Goal: Task Accomplishment & Management: Understand process/instructions

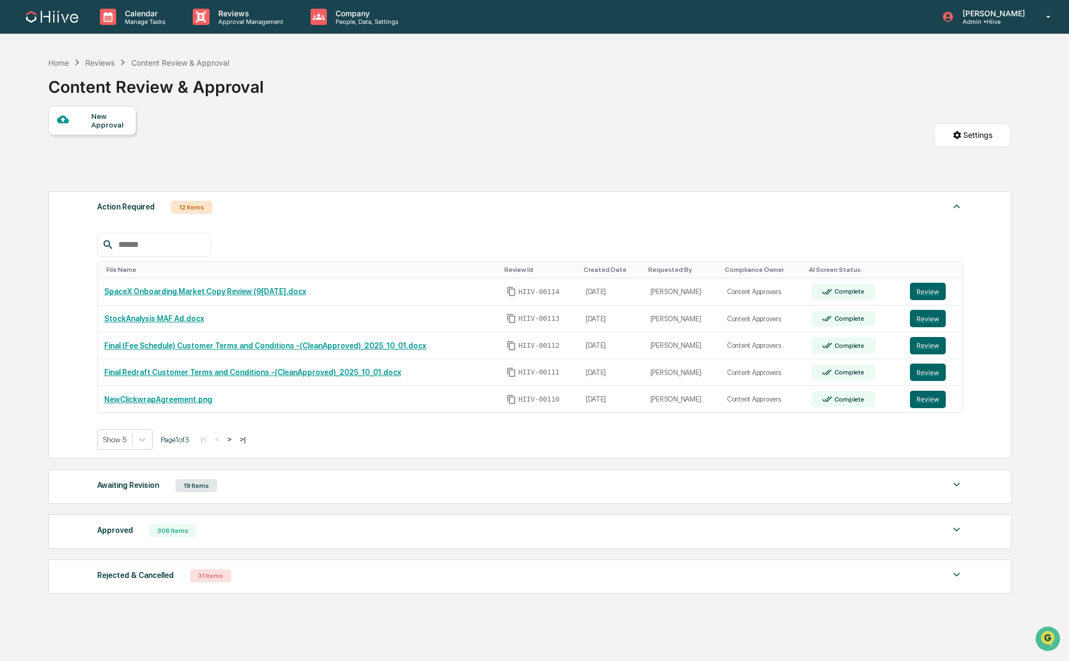
click at [143, 243] on input "text" at bounding box center [160, 245] width 92 height 14
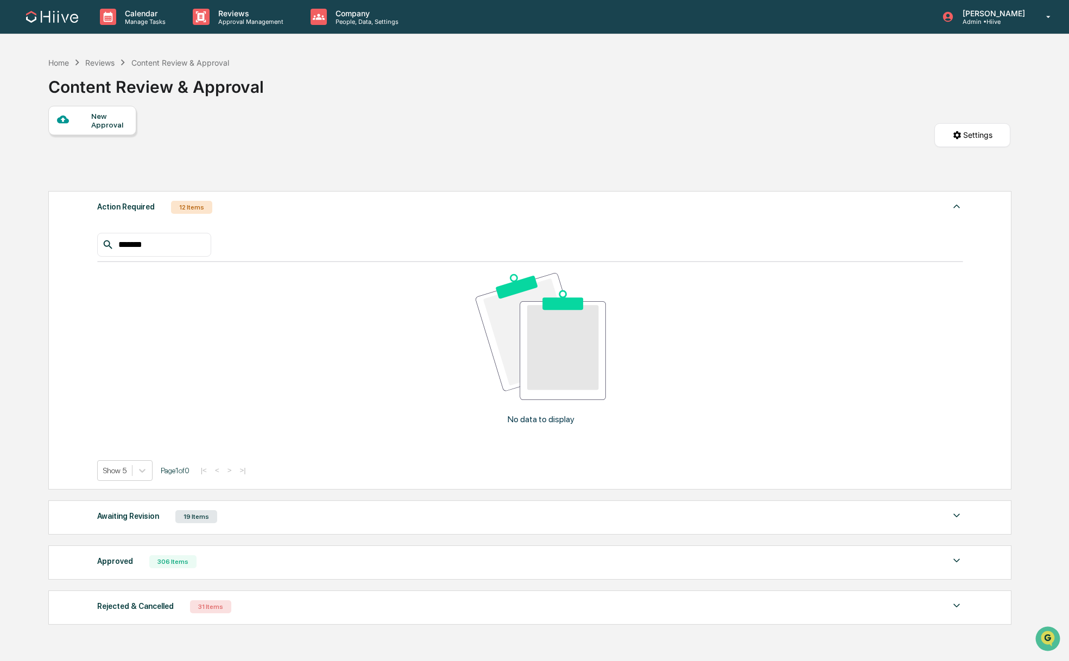
type input "*******"
click at [123, 520] on div "Awaiting Revision" at bounding box center [128, 516] width 62 height 14
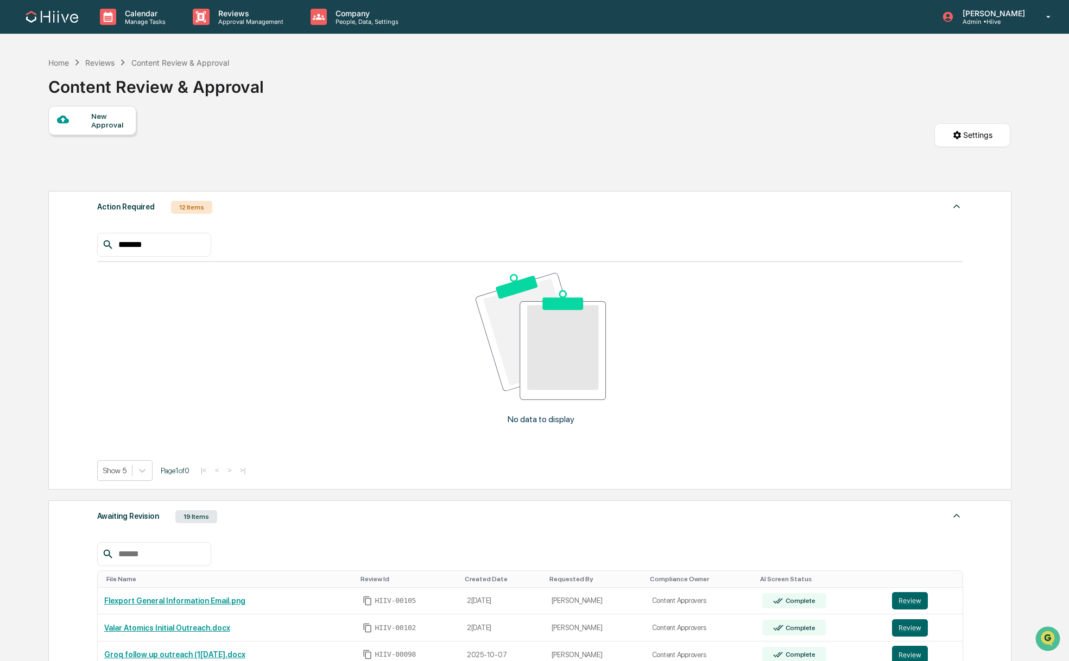
click at [131, 553] on input "text" at bounding box center [160, 554] width 92 height 14
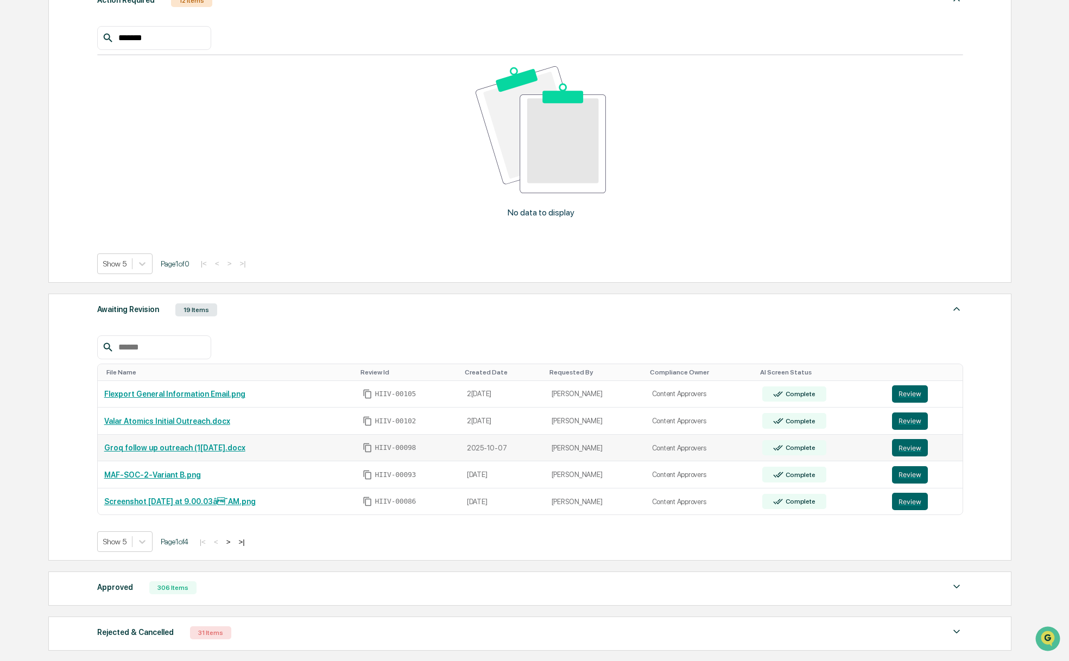
scroll to position [217, 0]
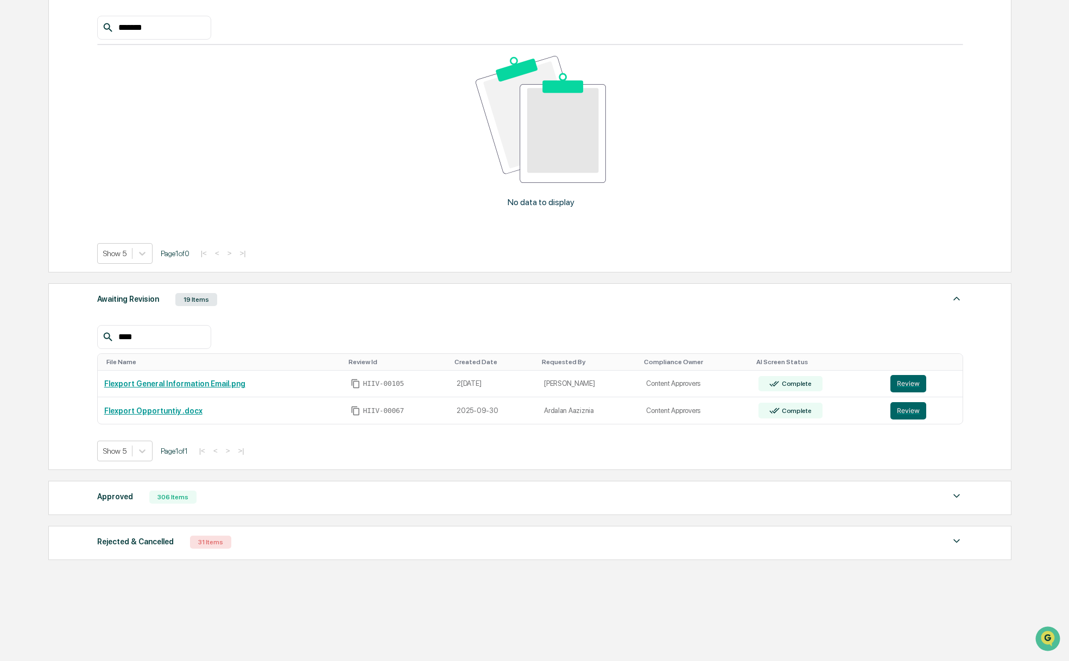
type input "****"
click at [299, 507] on div "Approved 306 Items File Name Review Id Created Date Requested By Compliance Own…" at bounding box center [529, 498] width 963 height 34
click at [120, 501] on div "Approved" at bounding box center [115, 497] width 36 height 14
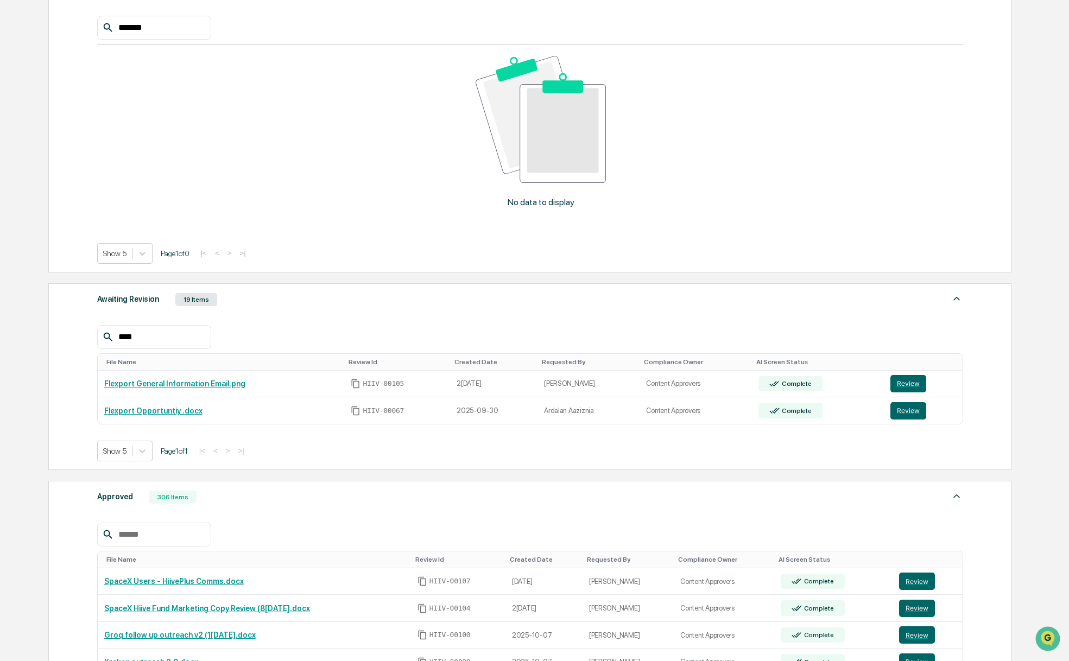
click at [135, 534] on input "text" at bounding box center [160, 535] width 92 height 14
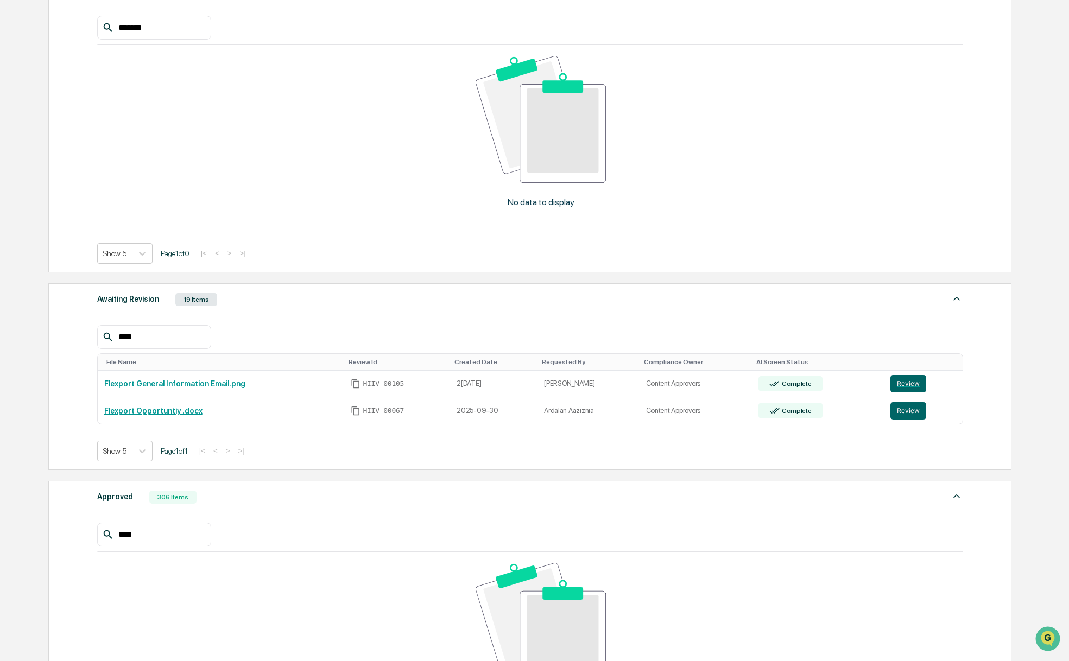
type input "****"
click at [29, 438] on div "Calendar Manage Tasks Reviews Approval Management Company People, Data, Setting…" at bounding box center [534, 354] width 1069 height 1143
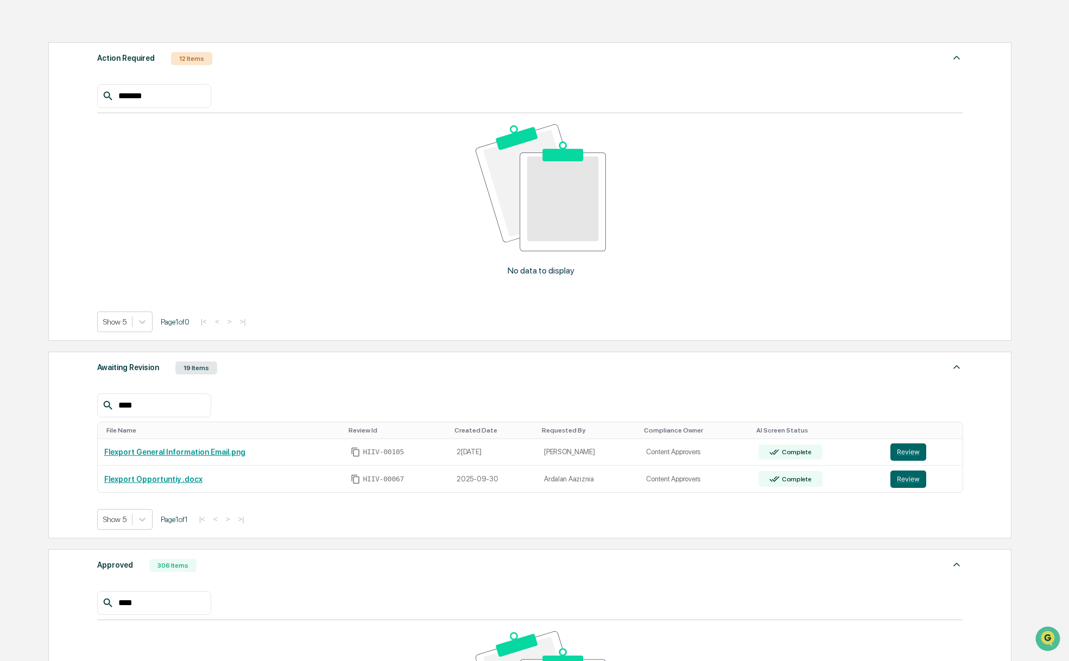
scroll to position [172, 0]
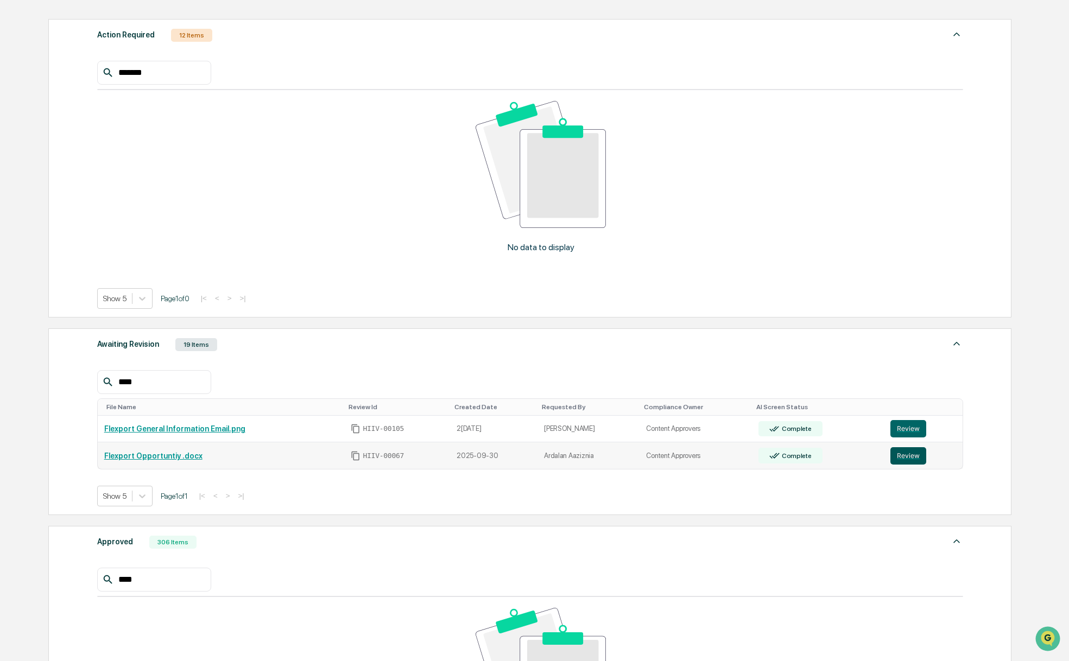
click at [905, 453] on button "Review" at bounding box center [909, 455] width 36 height 17
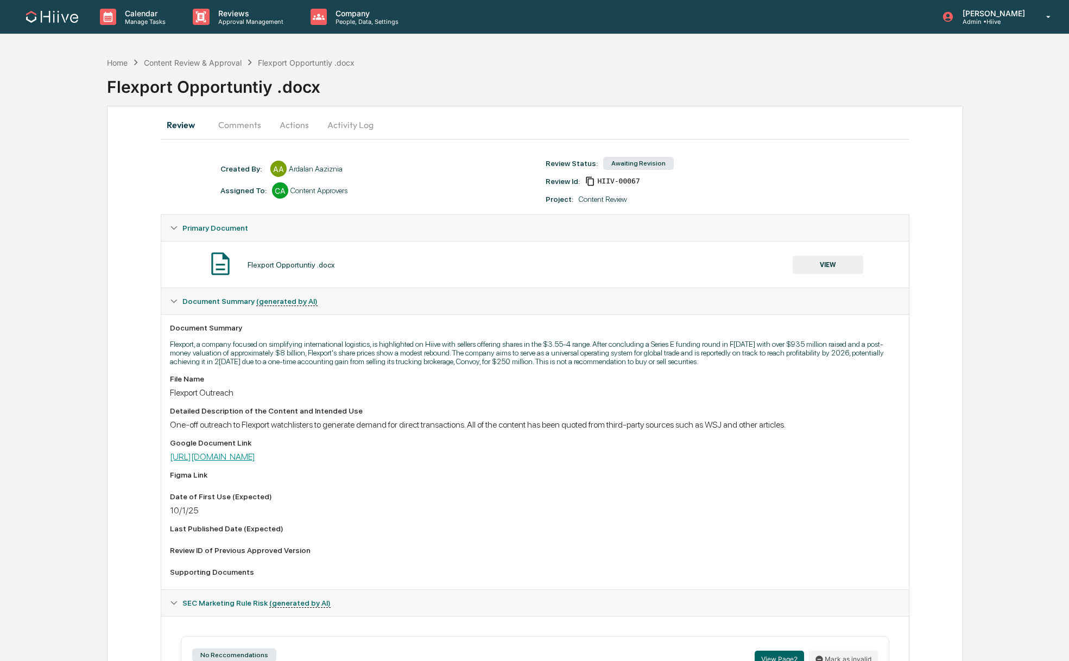
click at [252, 462] on link "[URL][DOMAIN_NAME]" at bounding box center [212, 457] width 85 height 10
click at [241, 127] on button "Comments" at bounding box center [240, 125] width 60 height 26
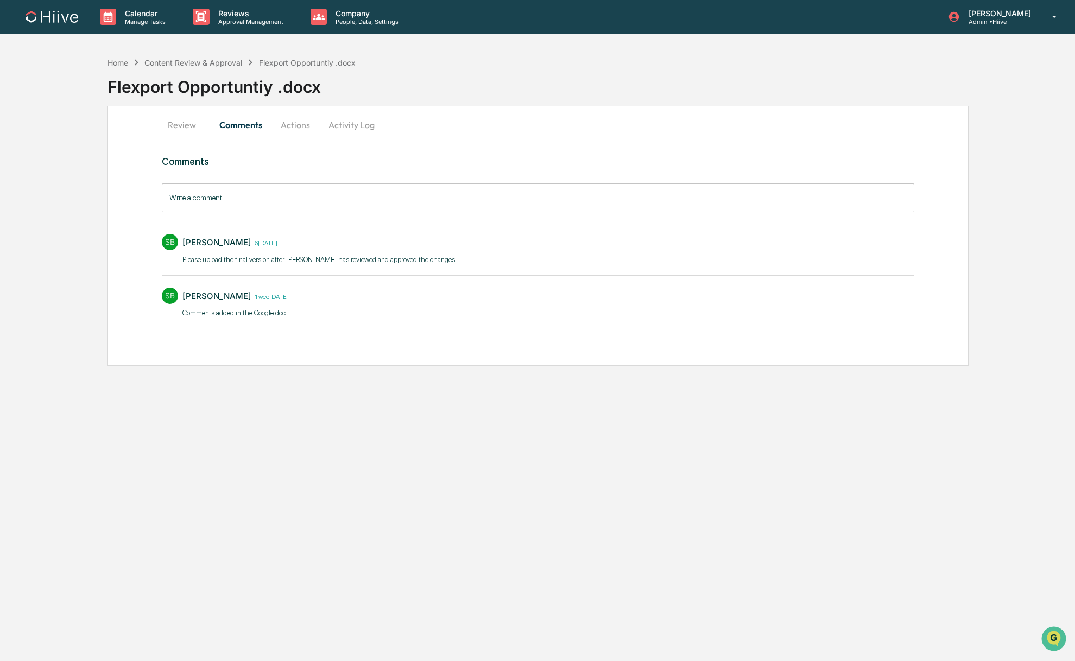
click at [113, 138] on div "Review Comments Actions Activity Log Comments Write a comment... Write a commen…" at bounding box center [538, 236] width 861 height 260
click at [116, 65] on div "Home" at bounding box center [118, 62] width 21 height 9
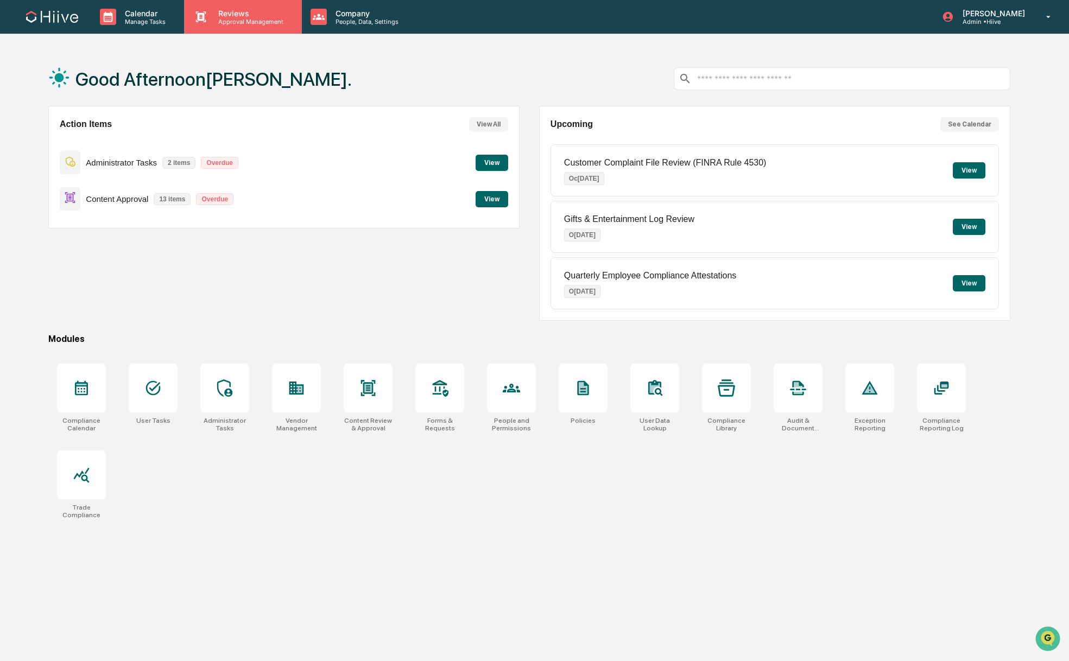
click at [241, 28] on div "Reviews Approval Management" at bounding box center [242, 17] width 117 height 34
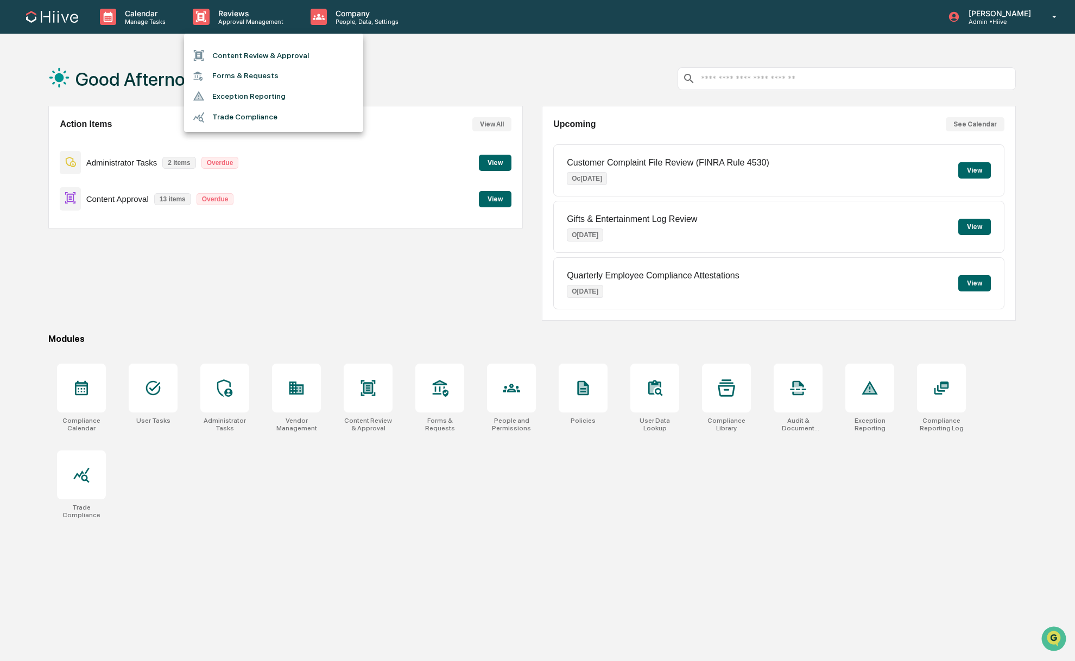
click at [246, 59] on li "Content Review & Approval" at bounding box center [273, 55] width 179 height 21
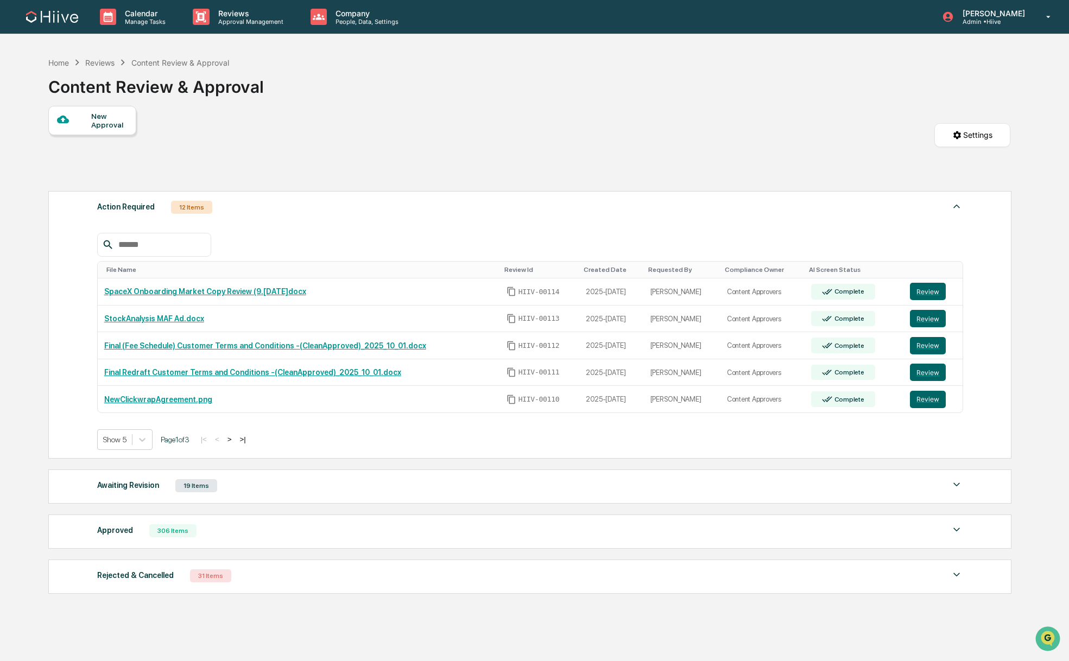
click at [106, 528] on div "Approved" at bounding box center [115, 531] width 36 height 14
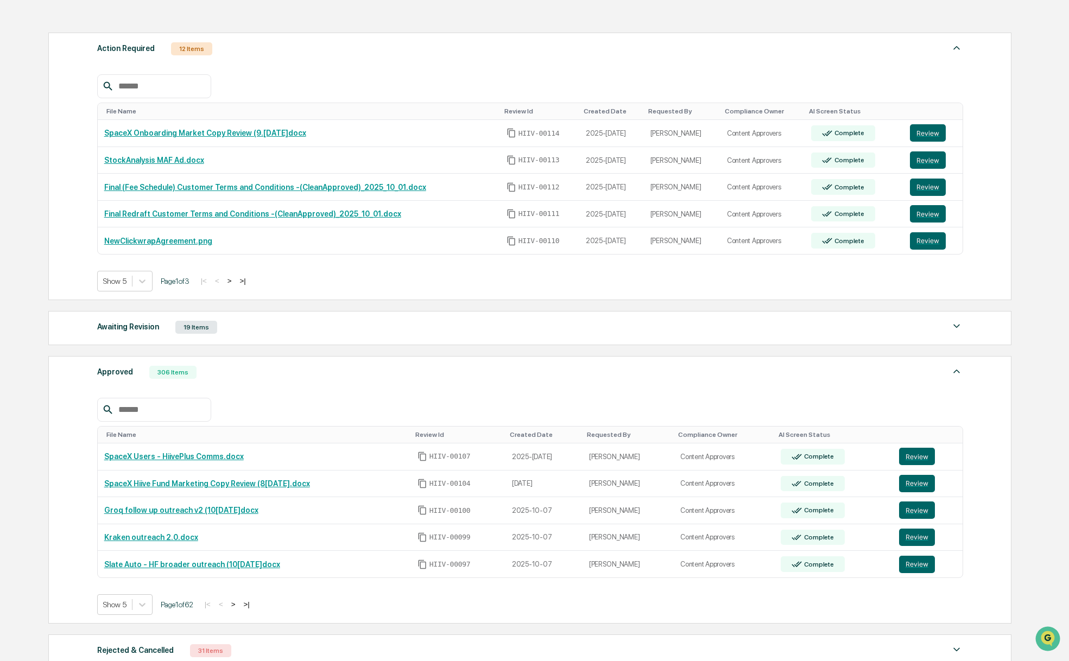
scroll to position [231, 0]
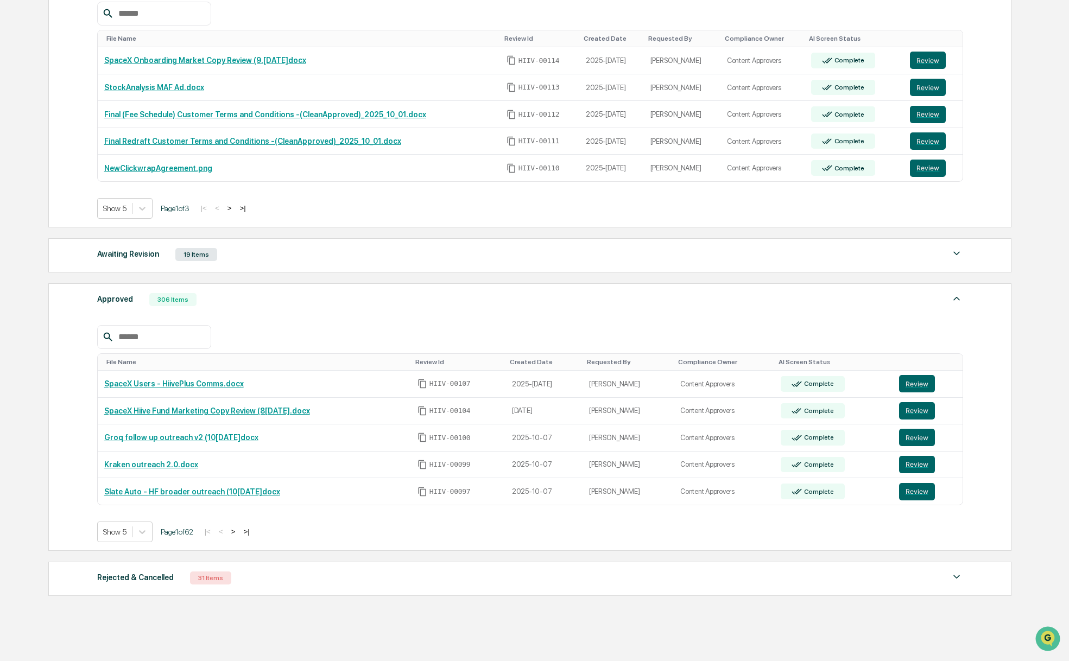
click at [144, 542] on div "Show 5" at bounding box center [124, 532] width 55 height 21
click at [142, 620] on div "Show 100" at bounding box center [126, 627] width 58 height 17
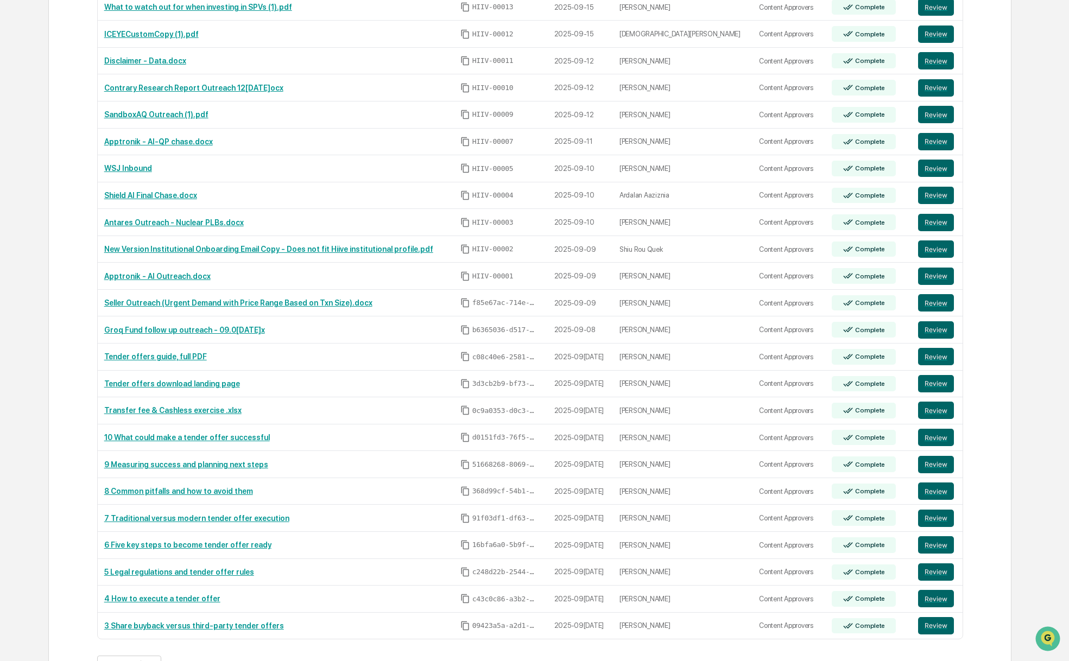
scroll to position [312, 0]
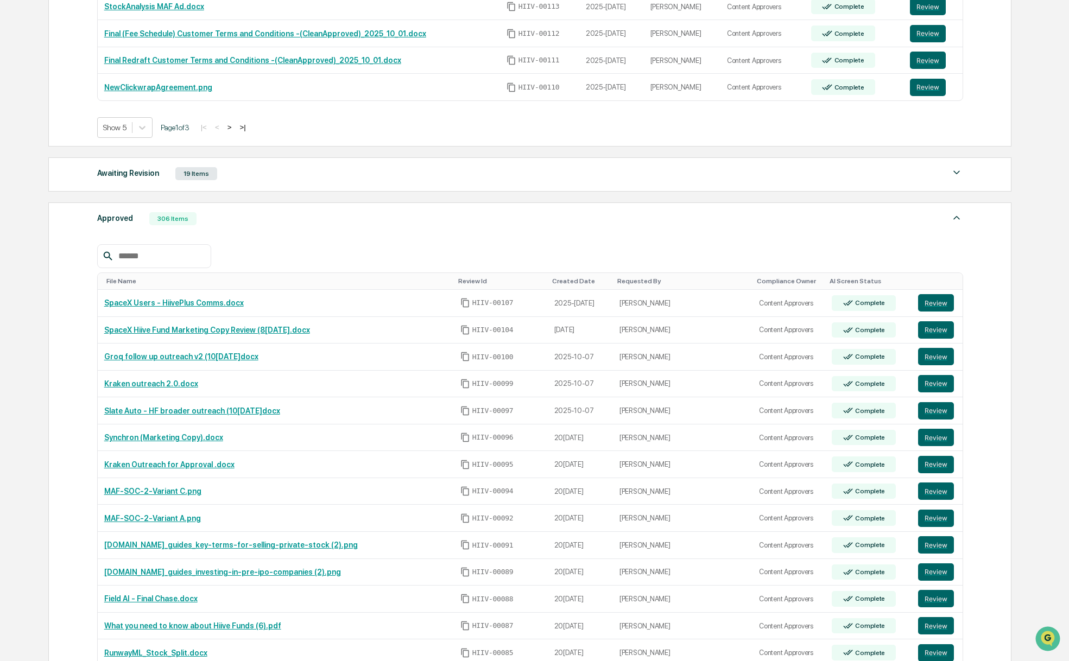
click at [160, 265] on div at bounding box center [154, 256] width 114 height 24
click at [161, 263] on input "text" at bounding box center [160, 256] width 92 height 14
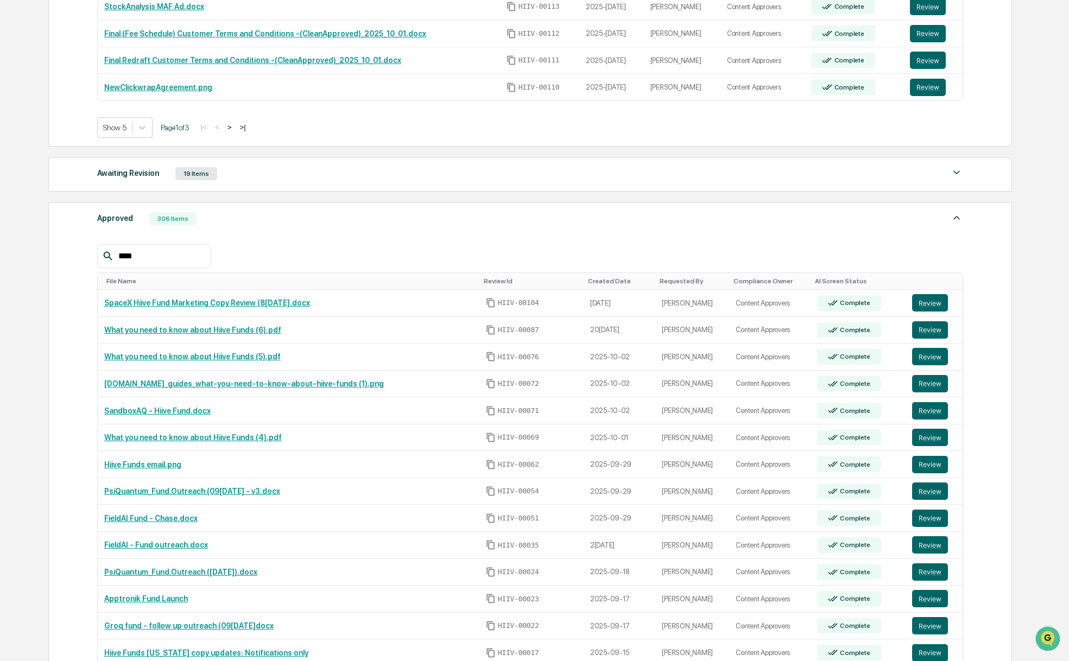
scroll to position [285, 0]
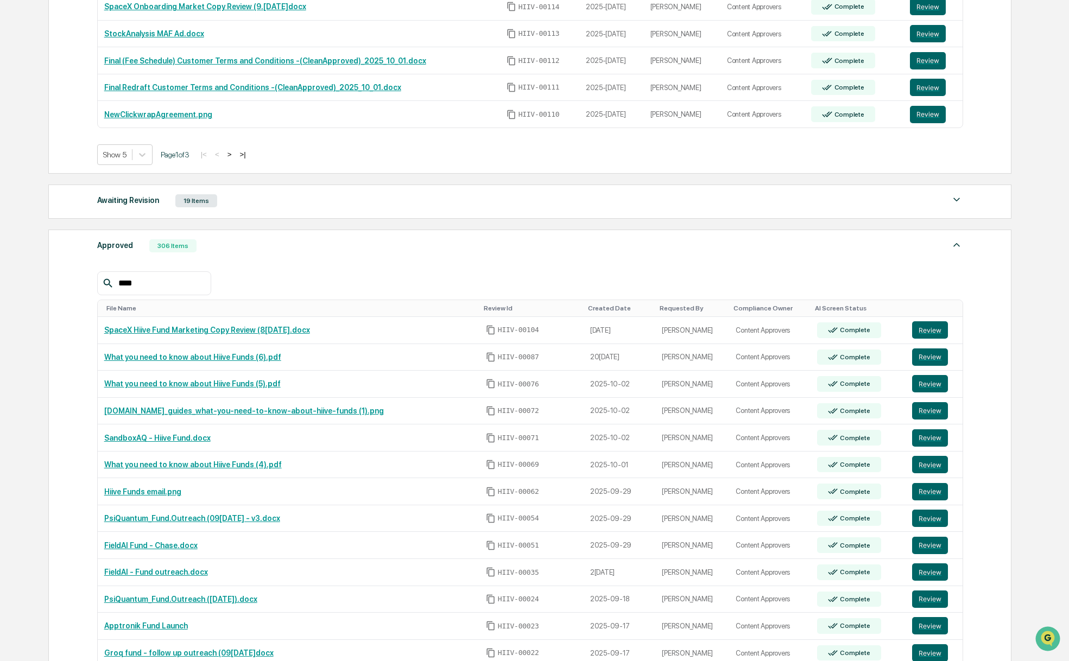
type input "****"
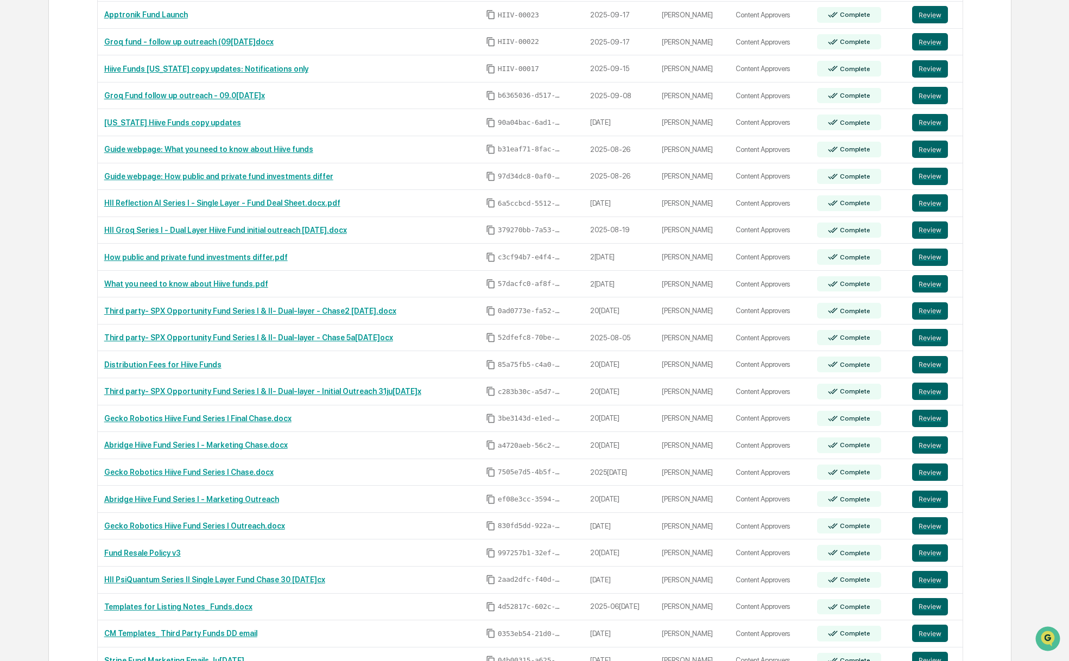
scroll to position [903, 0]
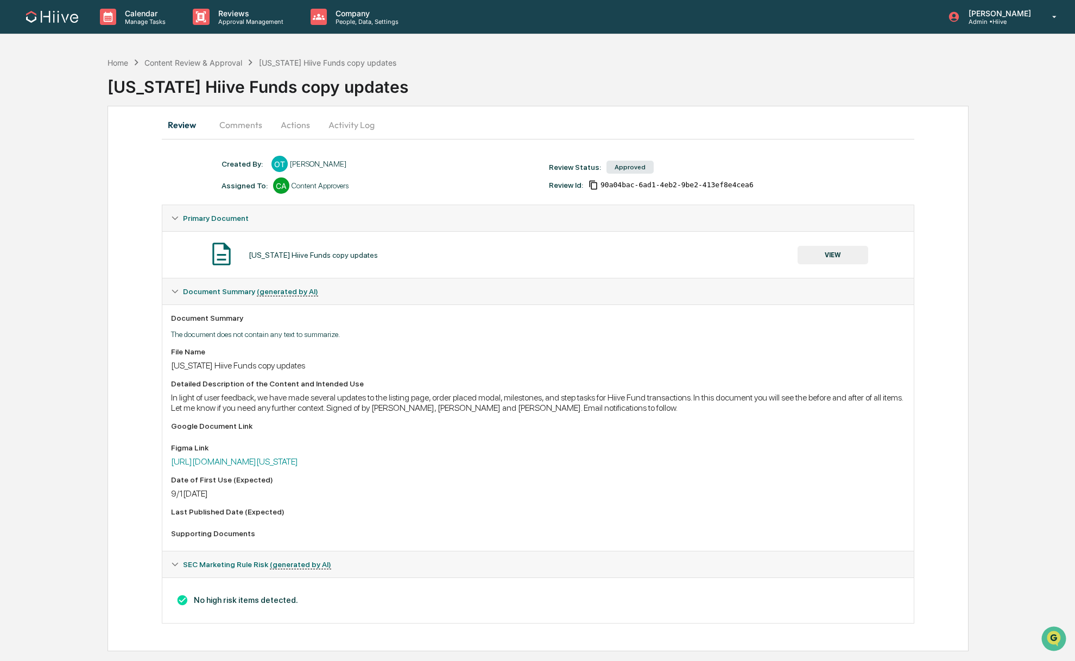
click at [836, 260] on button "VIEW" at bounding box center [833, 255] width 71 height 18
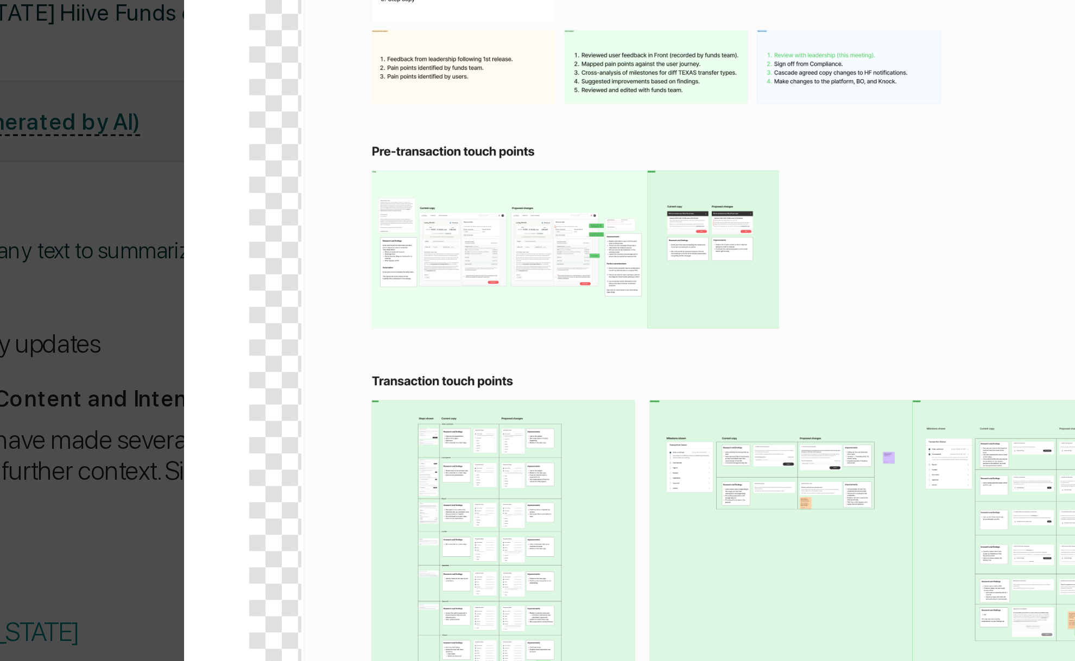
click at [404, 359] on img at bounding box center [704, 363] width 664 height 285
click at [380, 302] on img at bounding box center [704, 363] width 664 height 285
drag, startPoint x: 330, startPoint y: 320, endPoint x: 342, endPoint y: 282, distance: 39.7
click at [331, 320] on div "Version History 08/28/2025, 09:01 PM Olivia Thornton TEXAS HF - User feedback.p…" at bounding box center [537, 330] width 1075 height 661
click at [323, 324] on div "Version History 08/28/2025, 09:01 PM Olivia Thornton TEXAS HF - User feedback.p…" at bounding box center [537, 330] width 1075 height 661
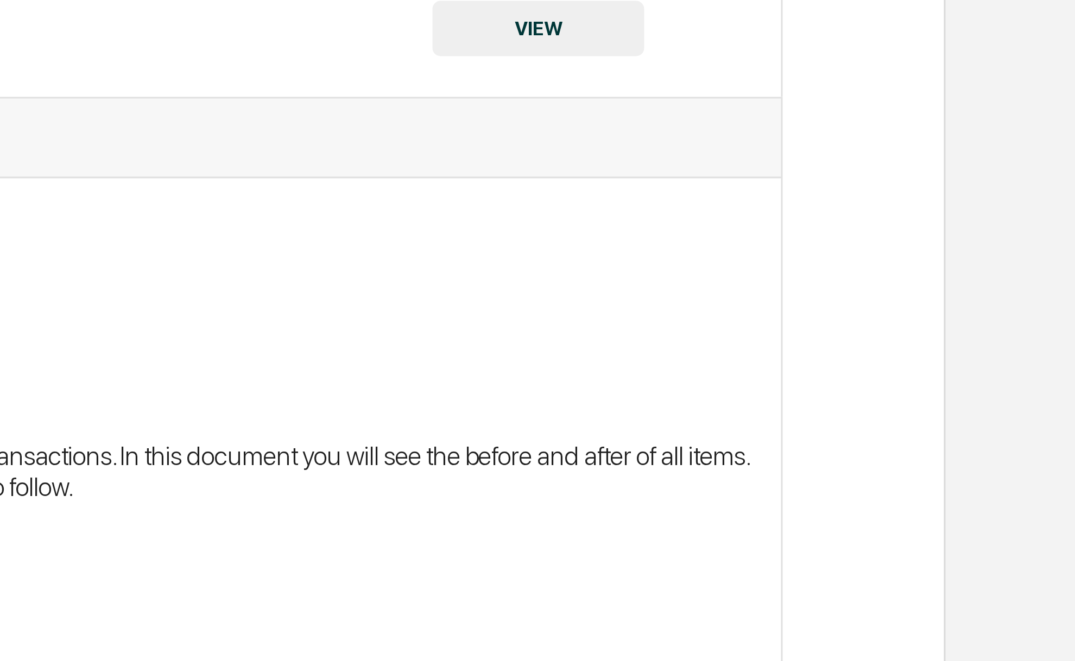
click at [834, 319] on div "Document Summary" at bounding box center [538, 318] width 734 height 9
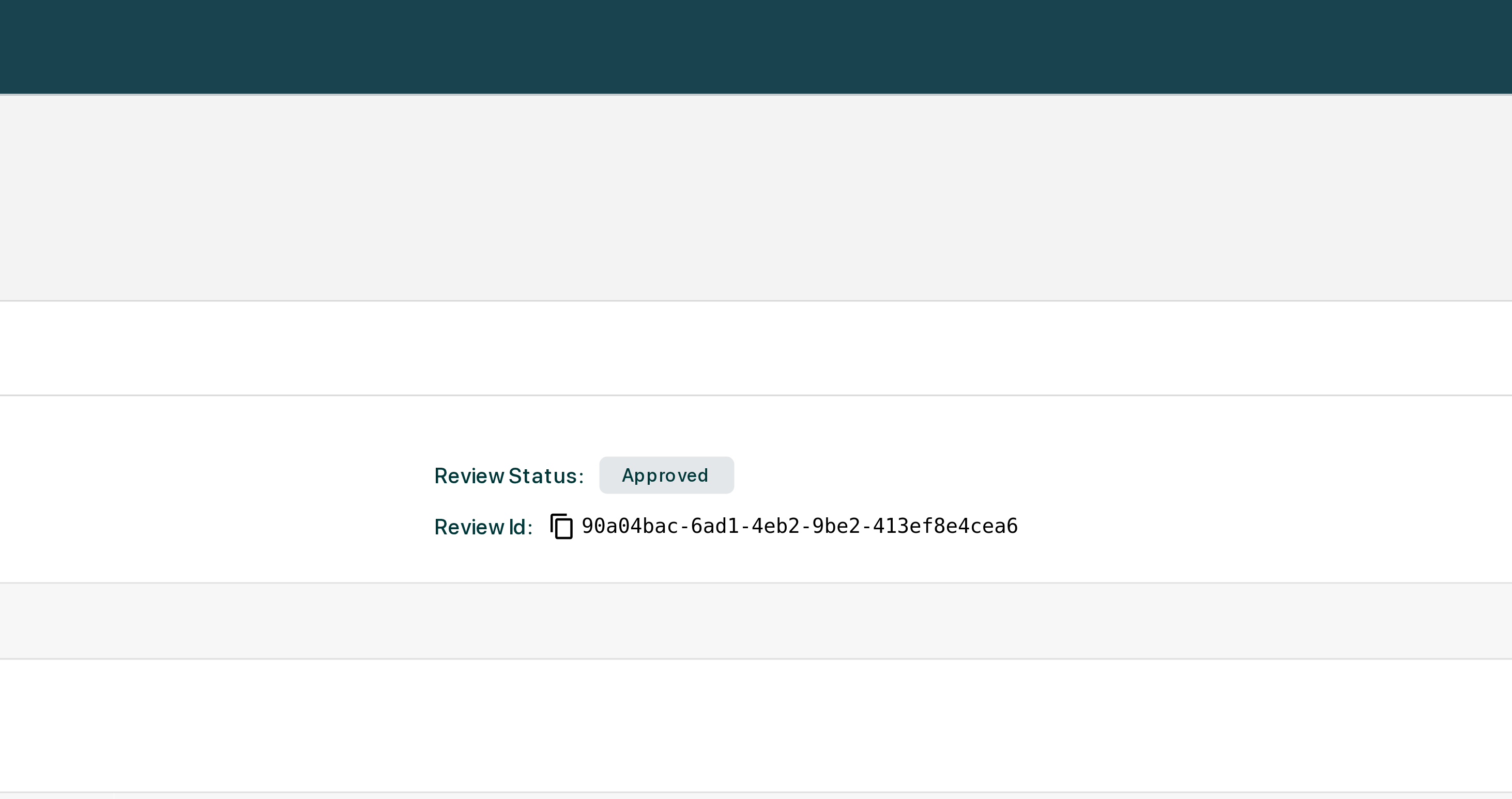
click at [704, 121] on div "Review Comments Actions Activity Log" at bounding box center [756, 119] width 1058 height 25
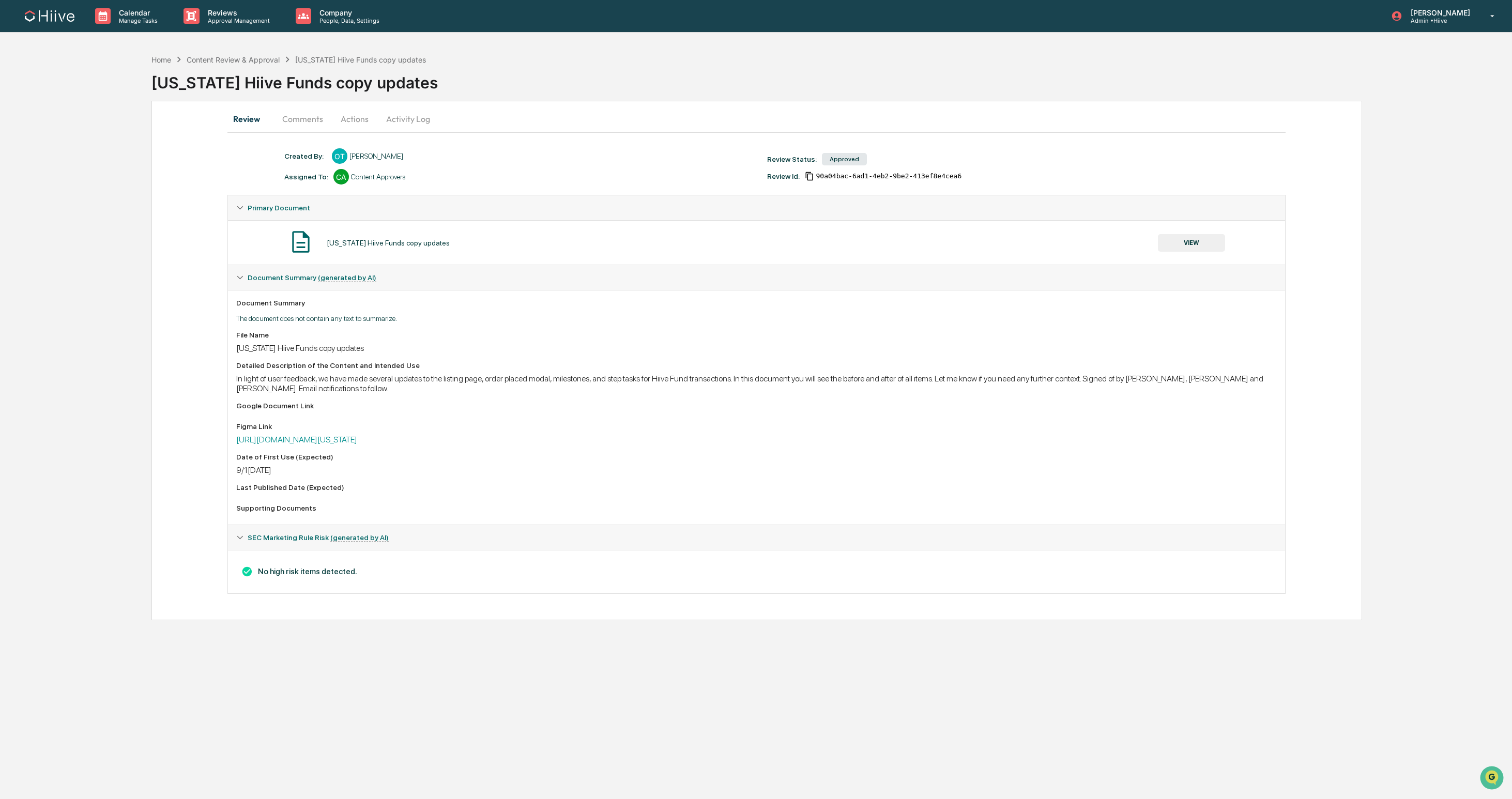
click at [322, 245] on div "TEXAS Hiive Funds copy updates VIEW" at bounding box center [756, 243] width 1040 height 28
click at [297, 245] on img at bounding box center [300, 242] width 26 height 26
click at [352, 244] on div "TEXAS Hiive Funds copy updates" at bounding box center [387, 243] width 123 height 9
click at [410, 245] on div "TEXAS Hiive Funds copy updates" at bounding box center [387, 243] width 123 height 9
click at [613, 251] on div "TEXAS Hiive Funds copy updates VIEW" at bounding box center [756, 243] width 1040 height 28
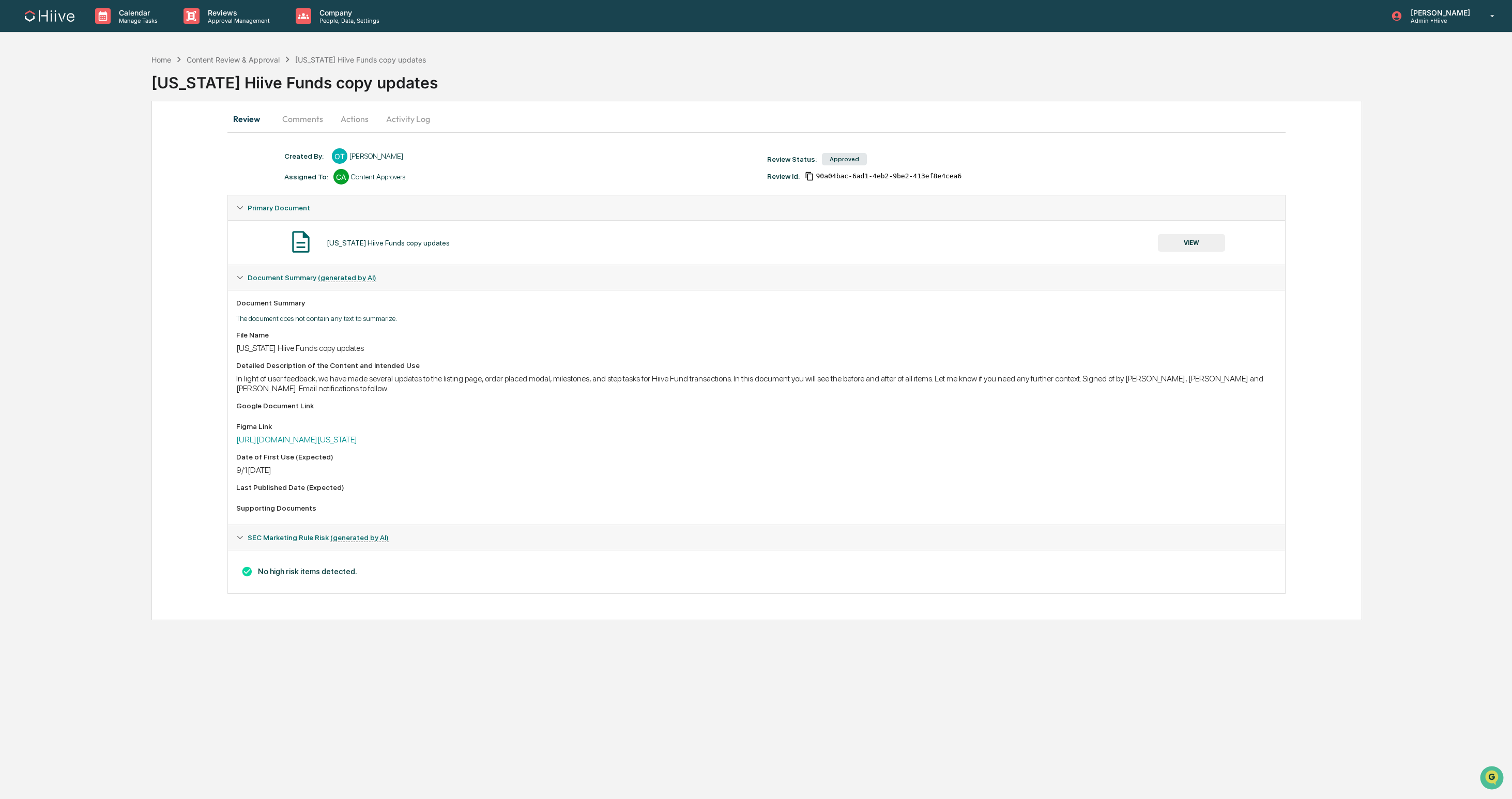
click at [1023, 244] on button "VIEW" at bounding box center [1190, 243] width 68 height 17
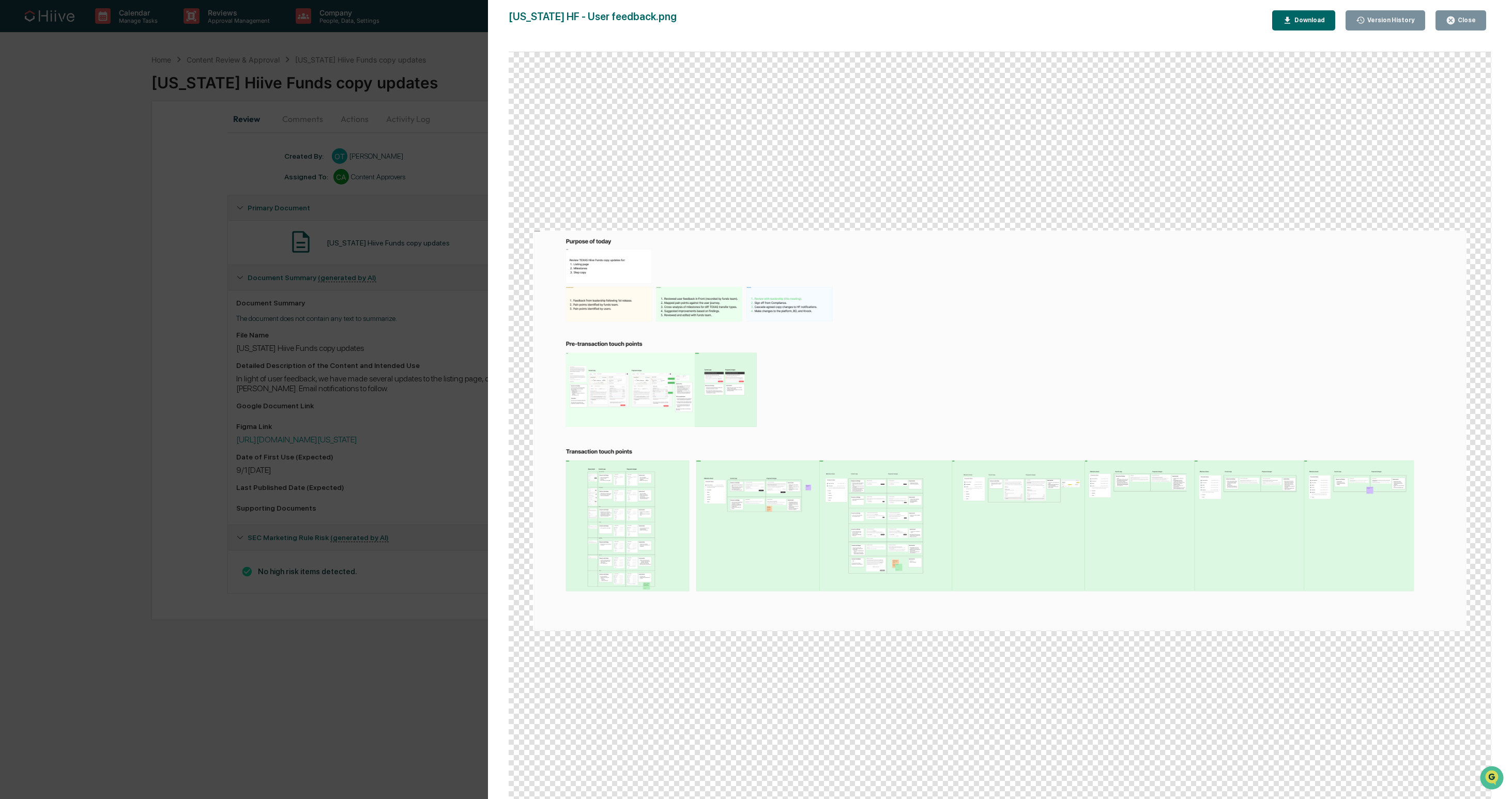
click at [1023, 20] on div "Download" at bounding box center [1308, 20] width 32 height 8
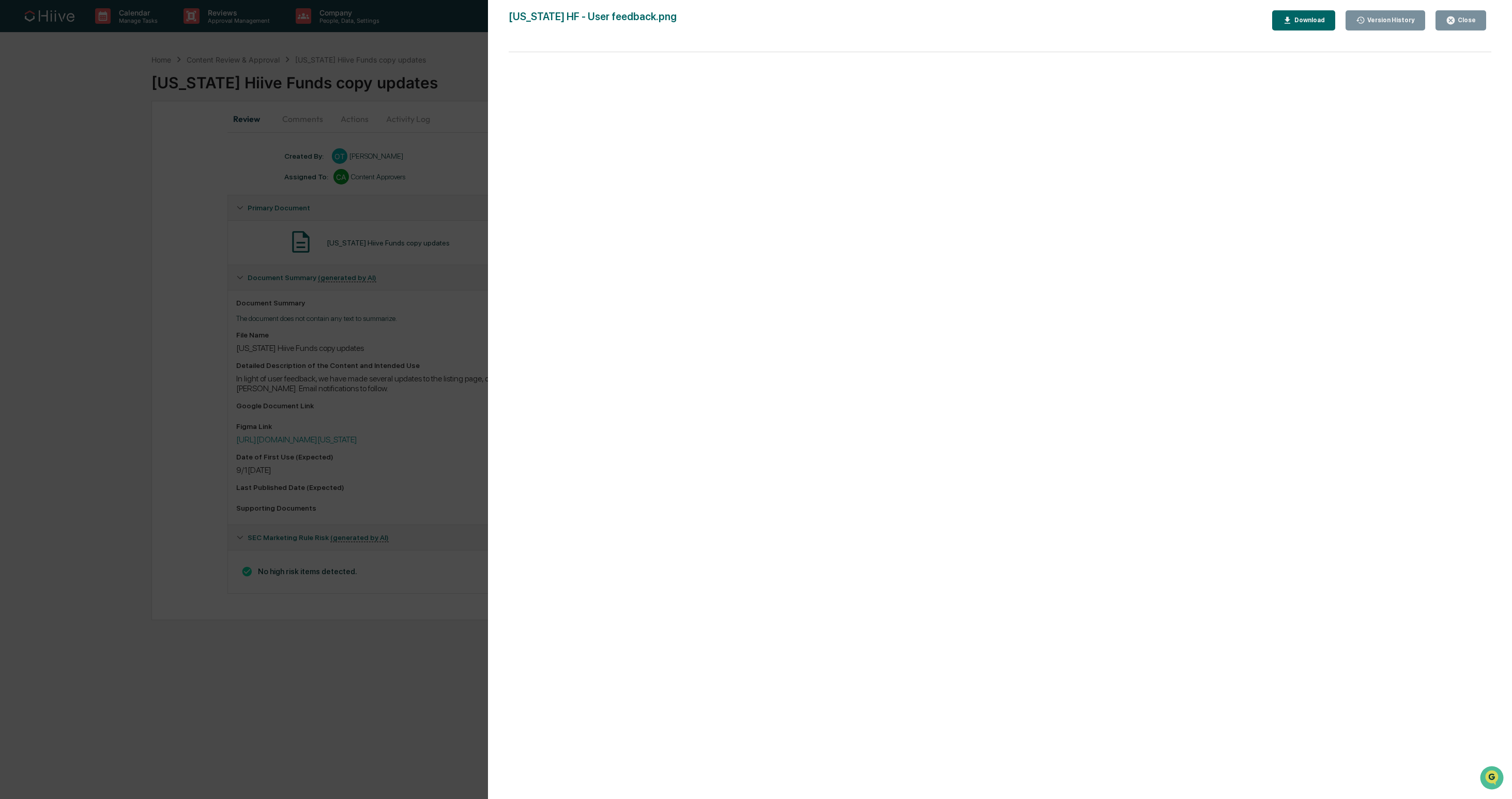
click at [427, 388] on div "Version History 08/28/2025, 09:01 PM Olivia Thornton TEXAS HF - User feedback.p…" at bounding box center [756, 400] width 1512 height 799
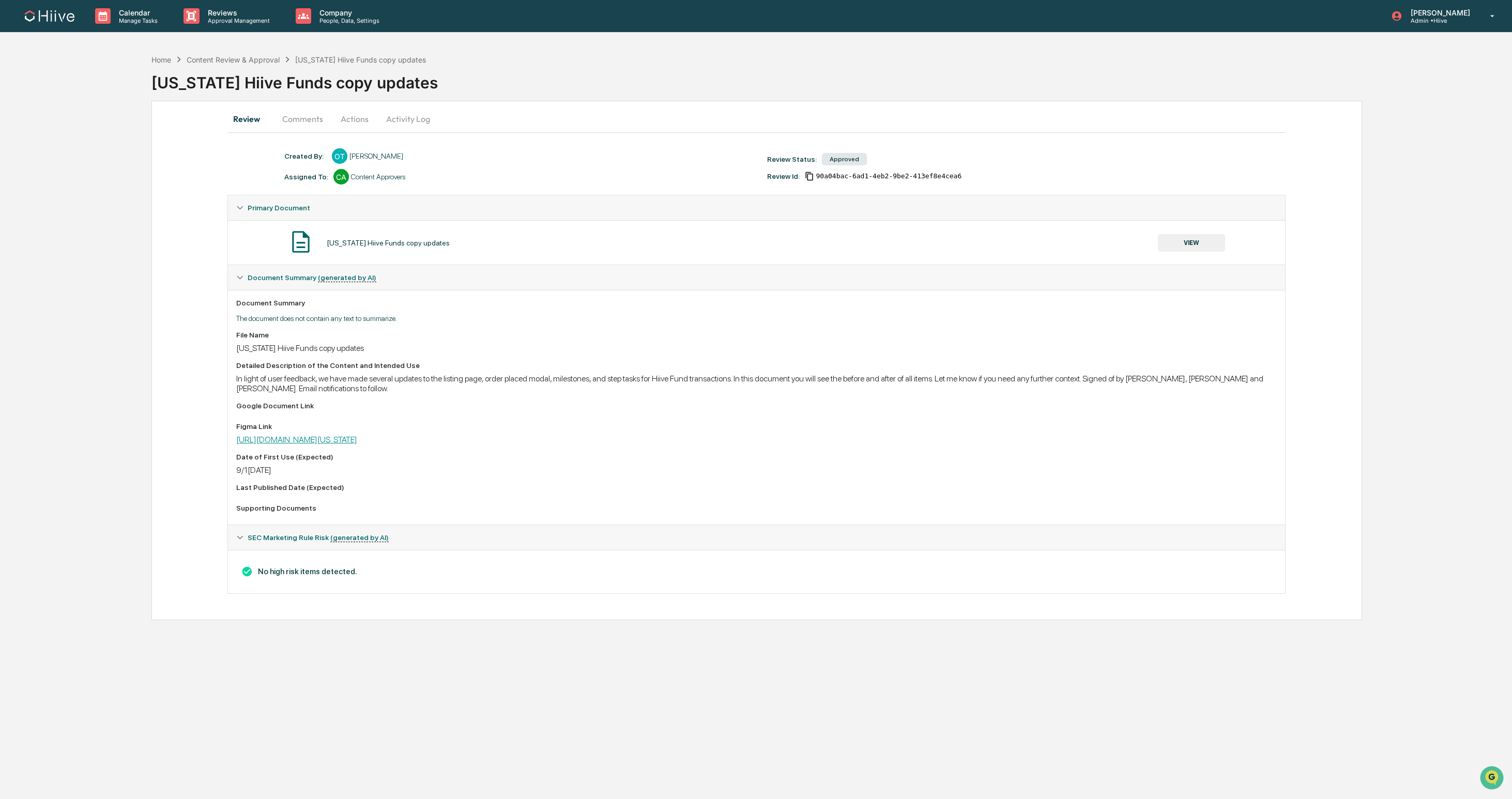
click at [357, 443] on link "https://www.figma.com/board/4xzOVkgW4u5OhPDKRnxDIR/TEXAS-HF---User-feedback?nod…" at bounding box center [296, 439] width 121 height 10
click at [297, 124] on button "Comments" at bounding box center [303, 119] width 57 height 25
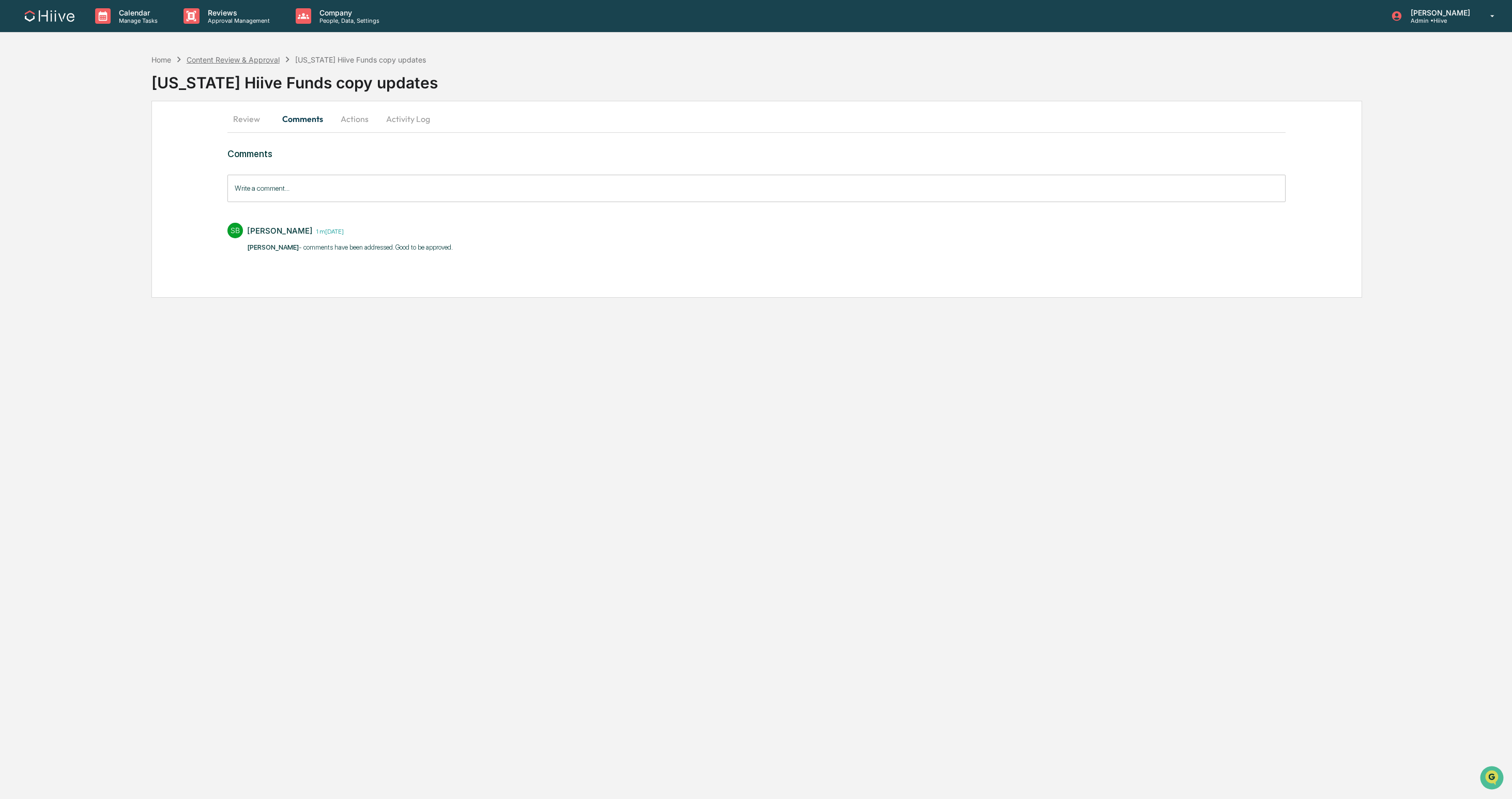
click at [246, 67] on div "TEXAS Hiive Funds copy updates" at bounding box center [832, 78] width 1361 height 27
click at [248, 62] on div "Content Review & Approval" at bounding box center [233, 59] width 93 height 9
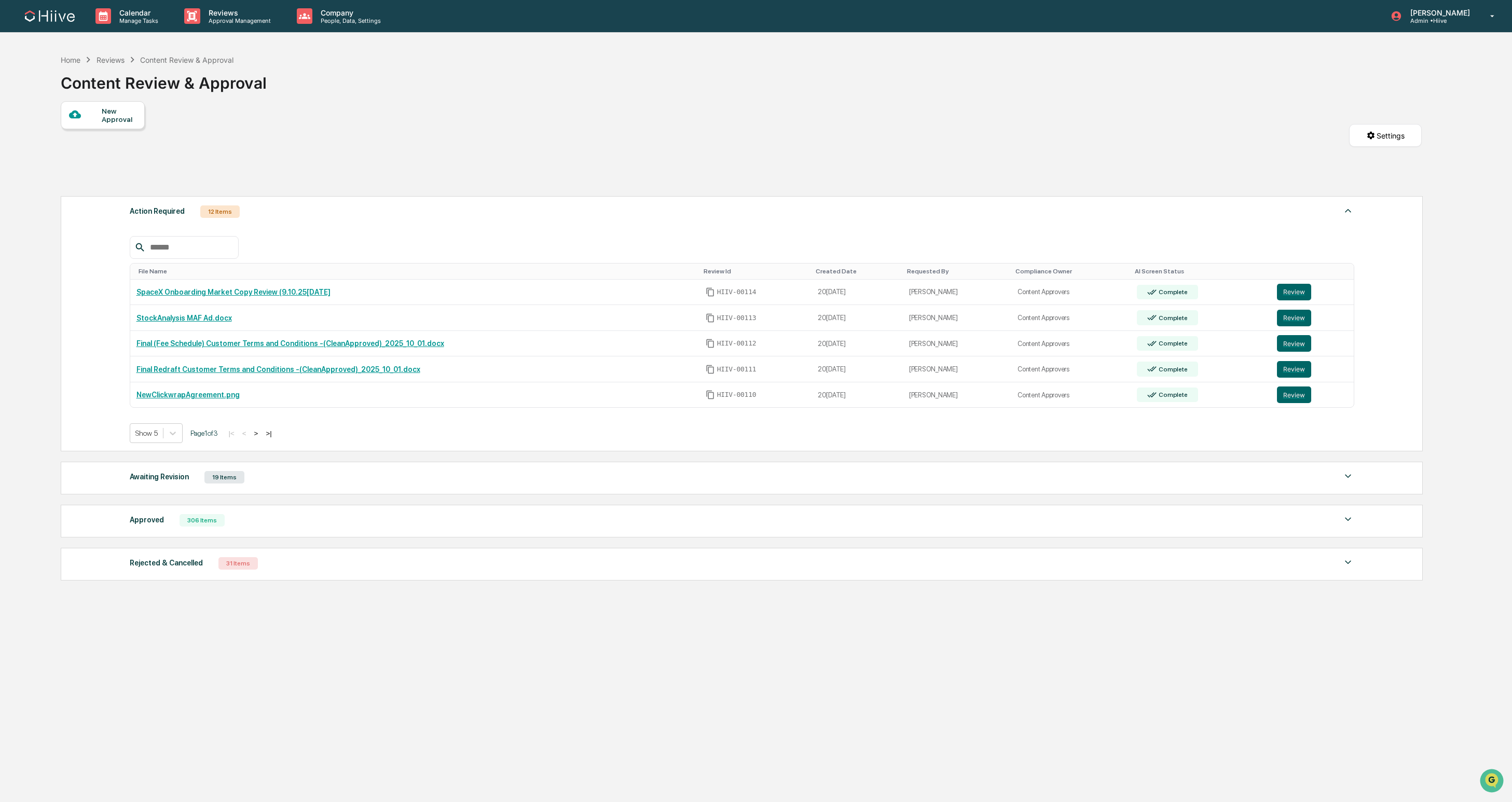
click at [166, 237] on div at bounding box center [184, 247] width 109 height 23
click at [166, 245] on input "text" at bounding box center [190, 247] width 88 height 13
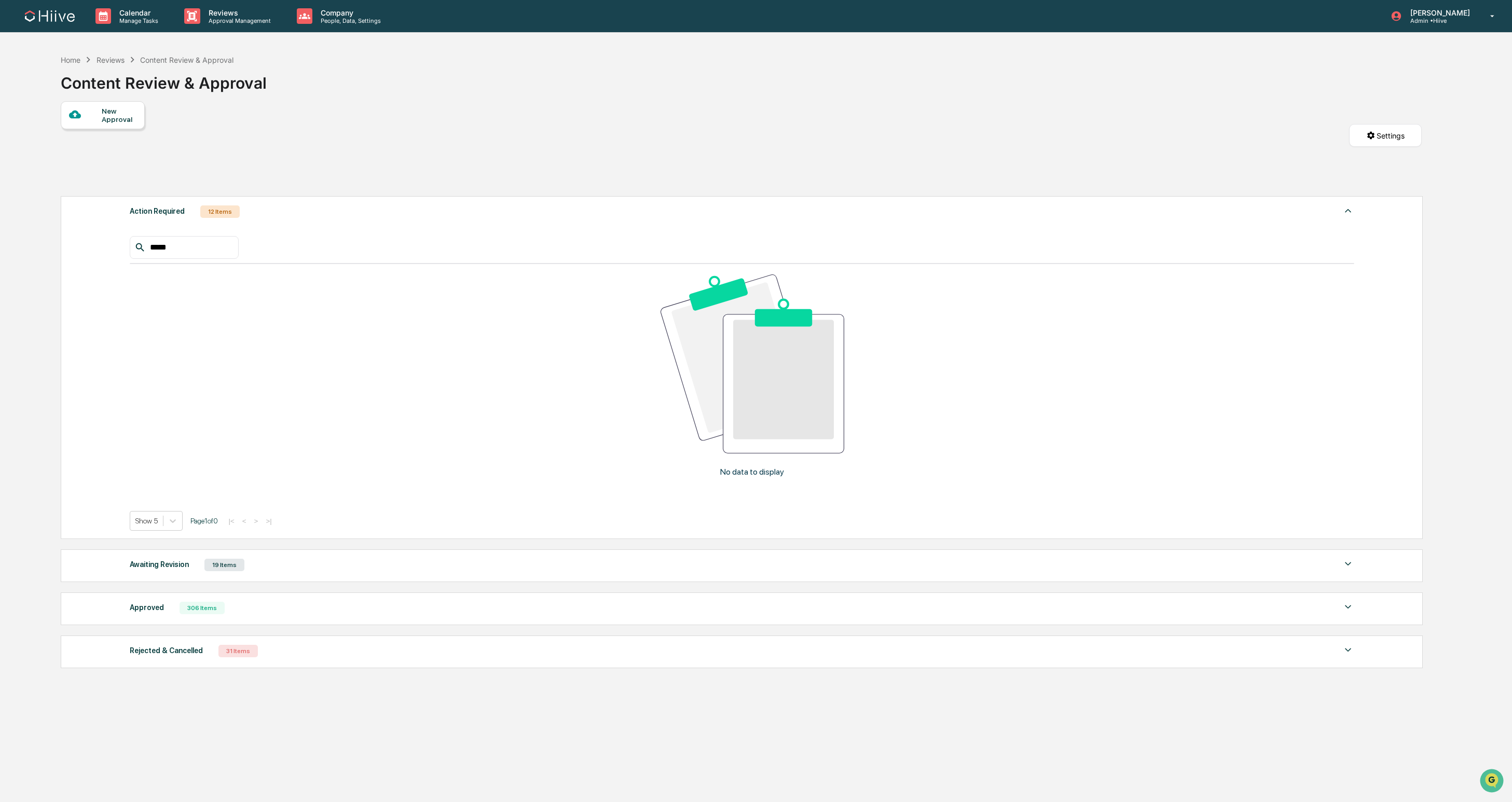
type input "*****"
click at [167, 560] on div "Awaiting Revision" at bounding box center [160, 564] width 59 height 13
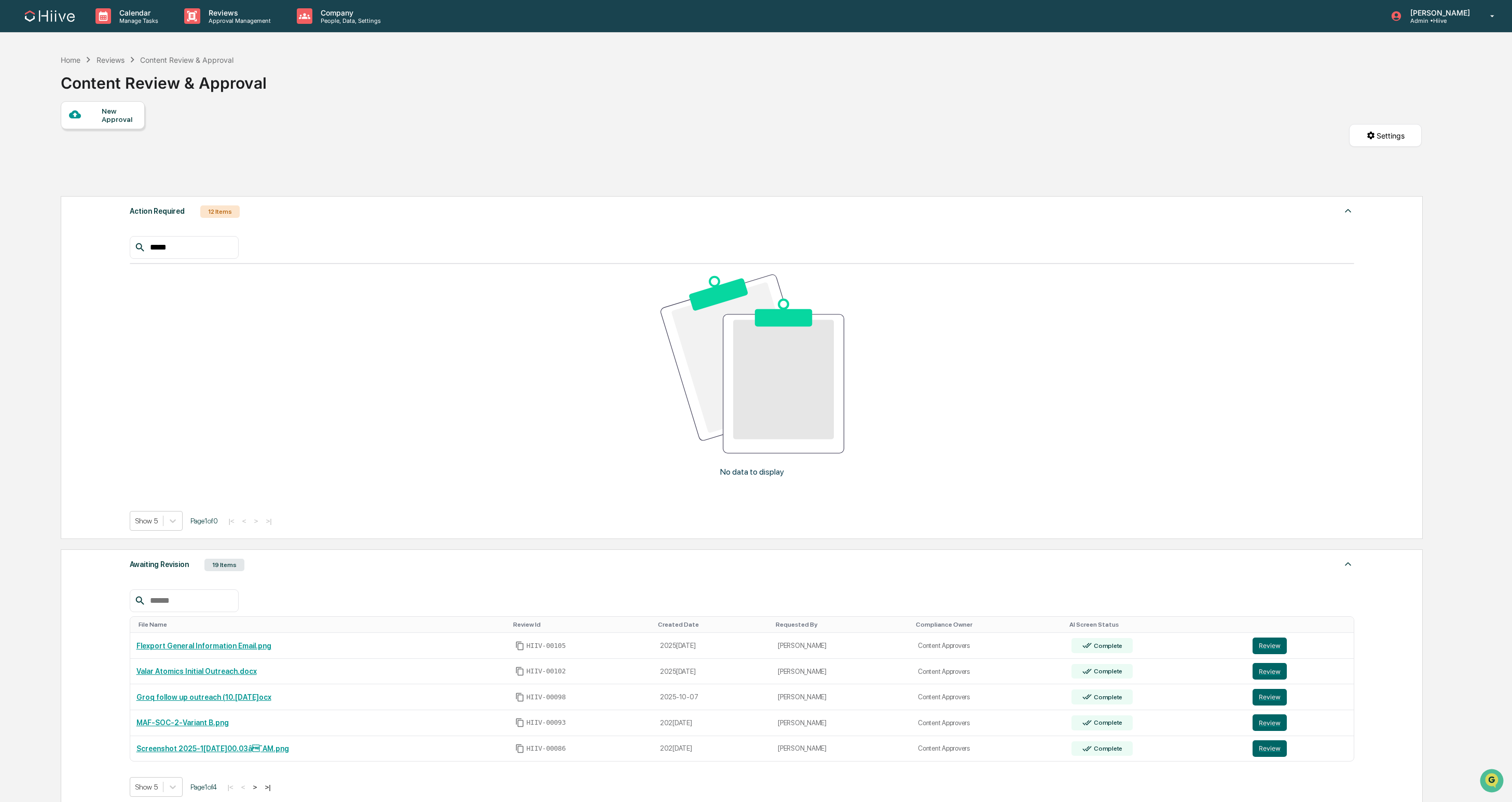
click at [173, 601] on input "text" at bounding box center [190, 601] width 88 height 13
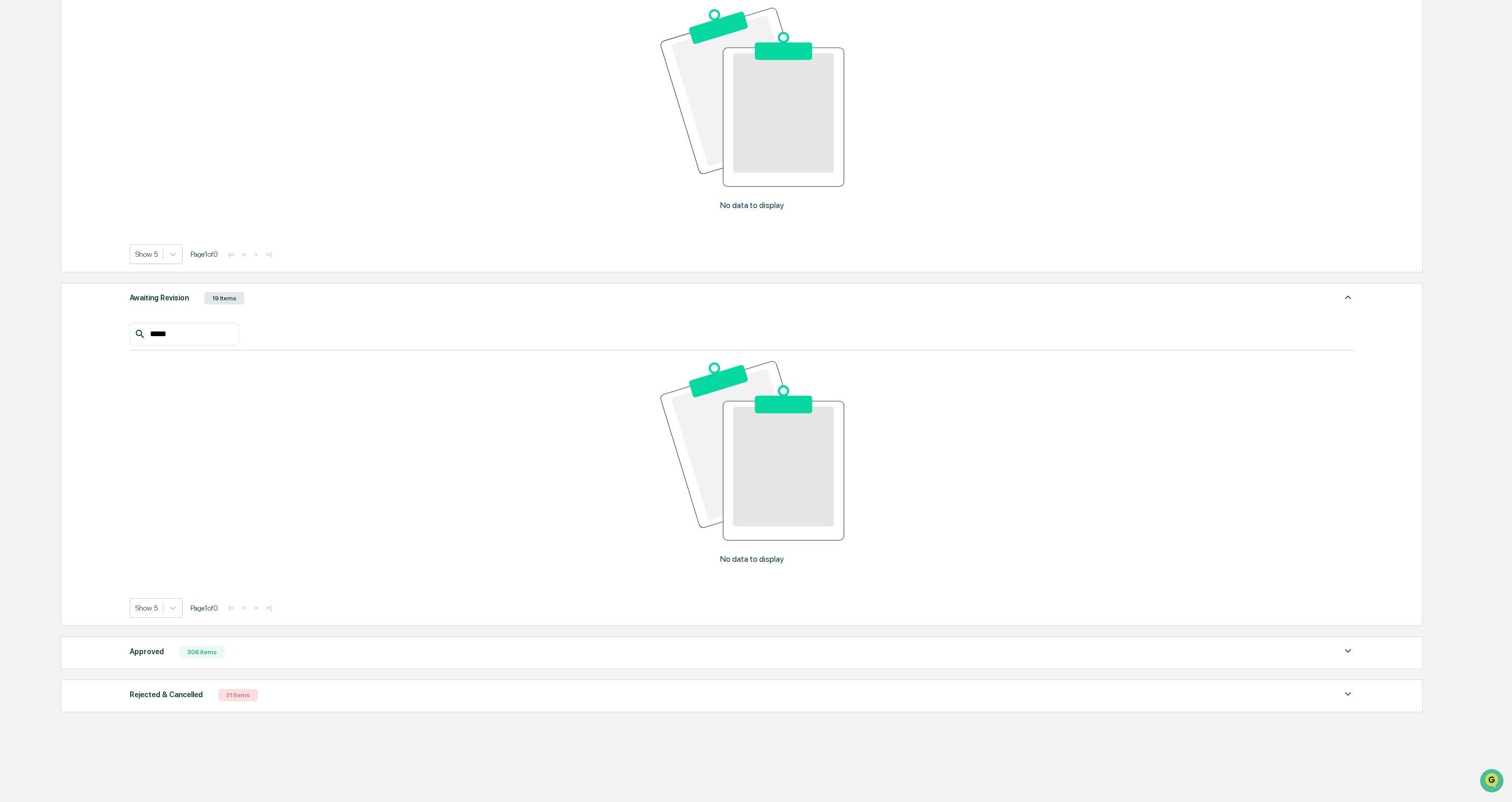
scroll to position [318, 0]
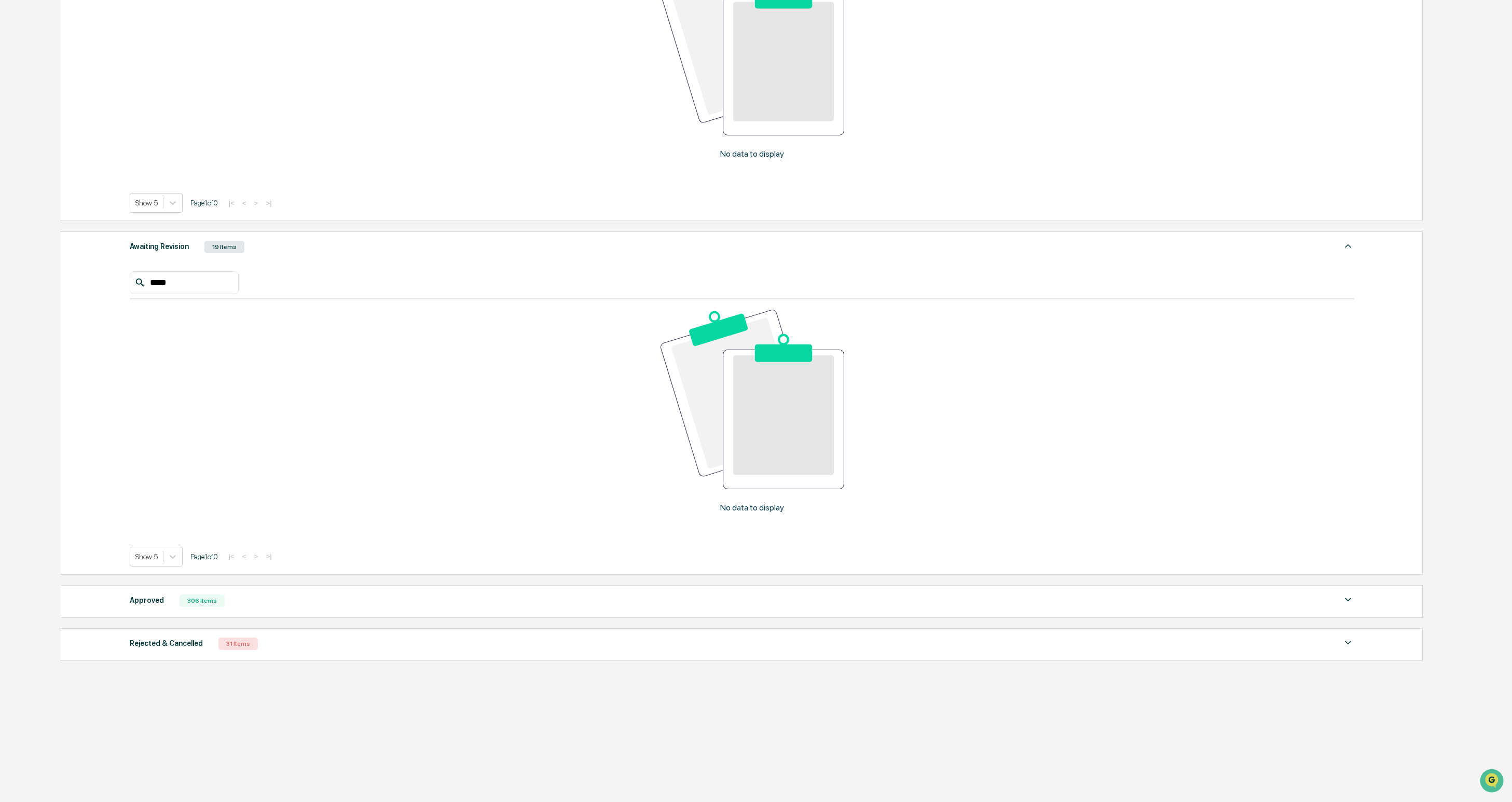
type input "*****"
click at [223, 603] on div "306 Items" at bounding box center [202, 600] width 45 height 12
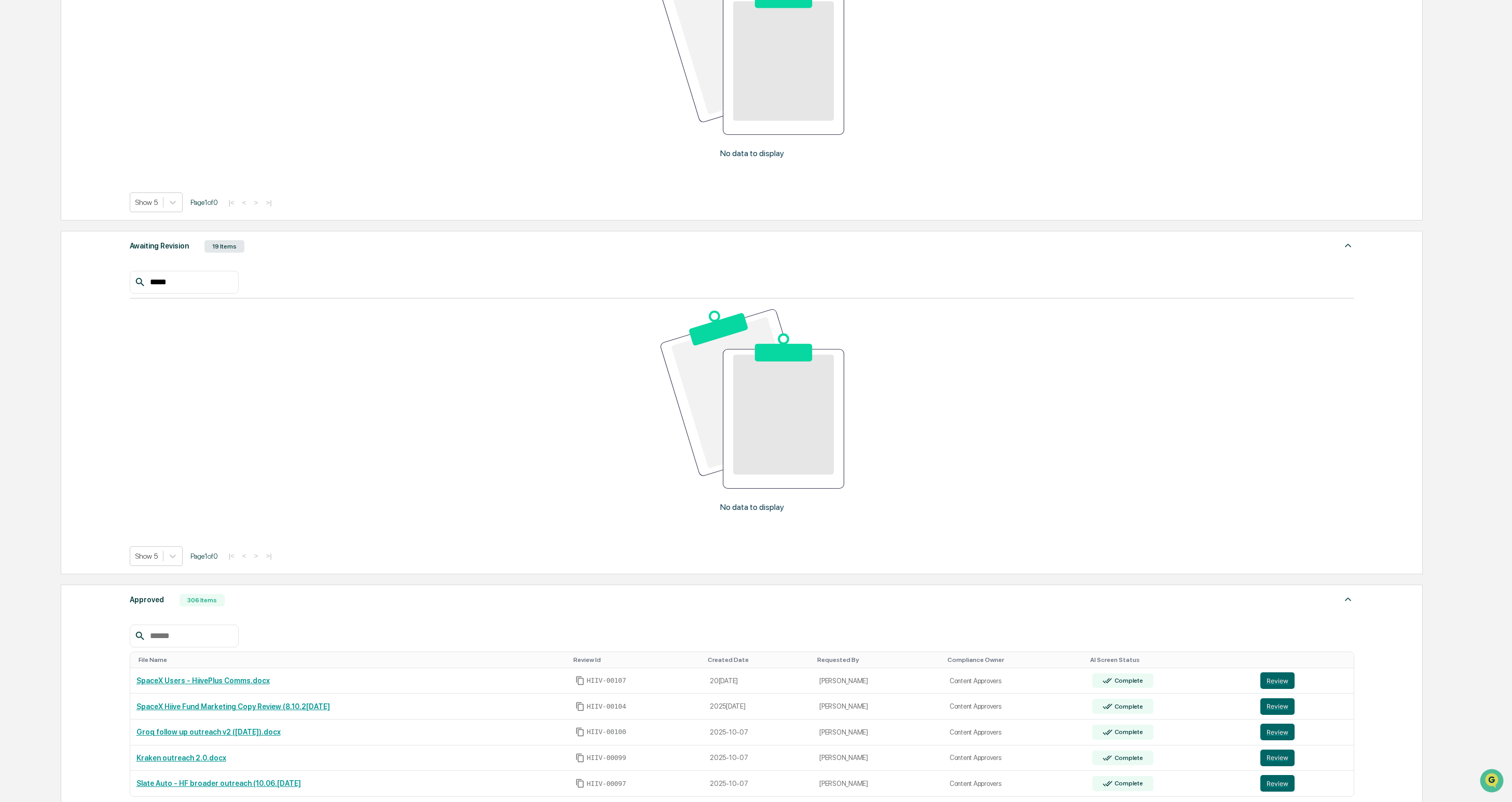
click at [183, 631] on input "text" at bounding box center [190, 636] width 88 height 13
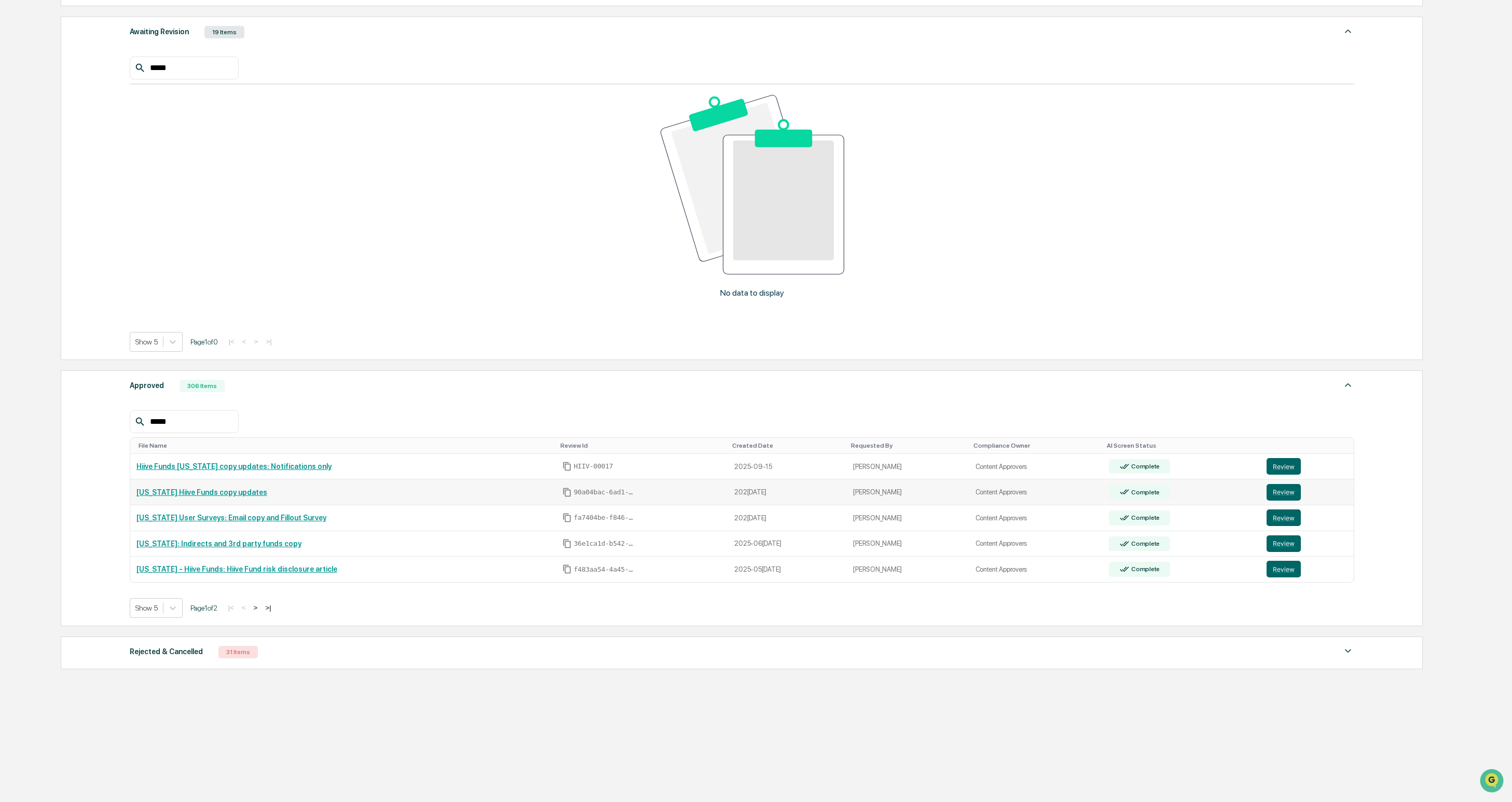
scroll to position [0, 0]
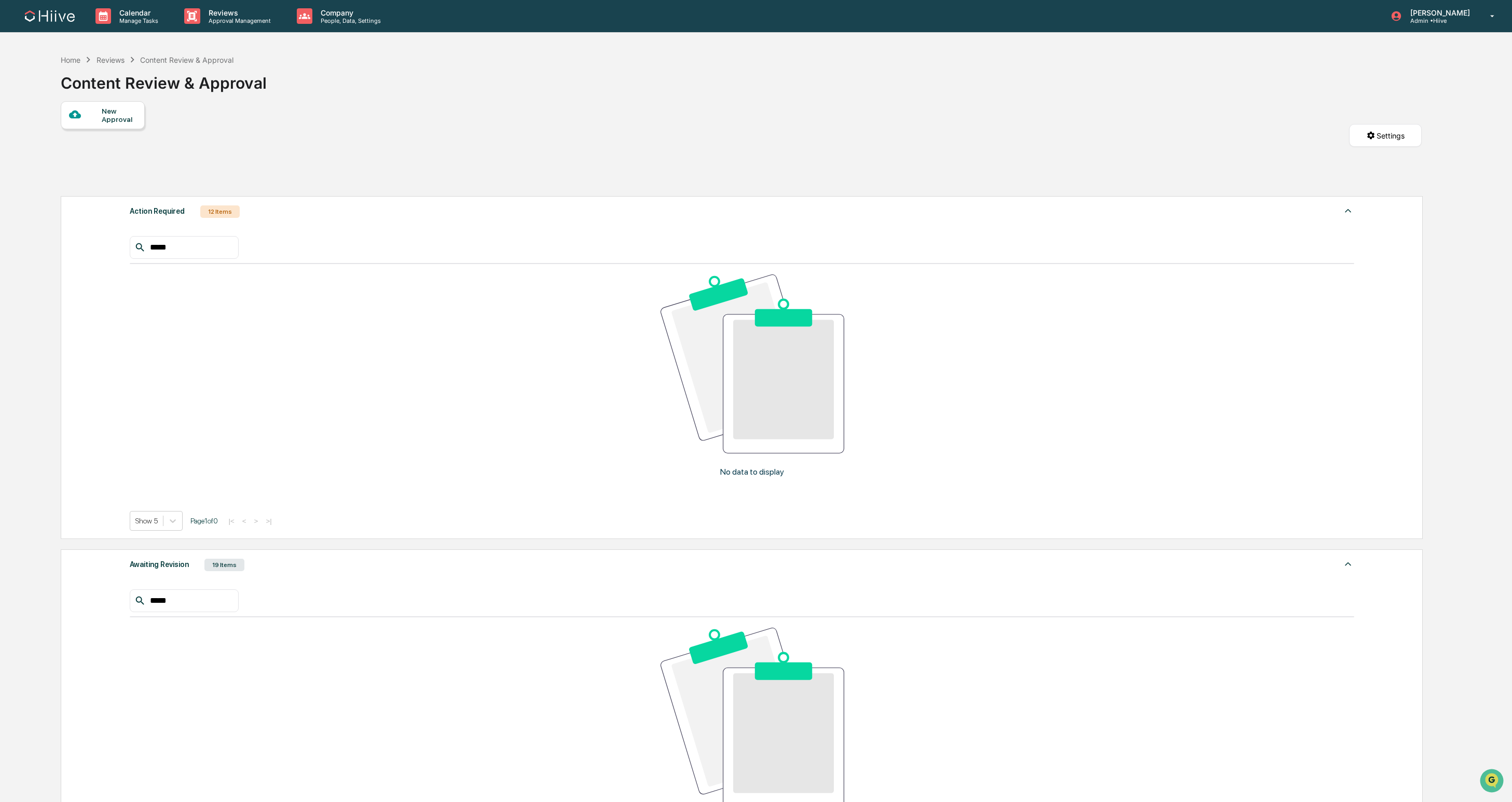
type input "*****"
click at [224, 20] on p "Approval Management" at bounding box center [238, 21] width 75 height 8
click at [234, 59] on li "Content Review & Approval" at bounding box center [261, 53] width 171 height 20
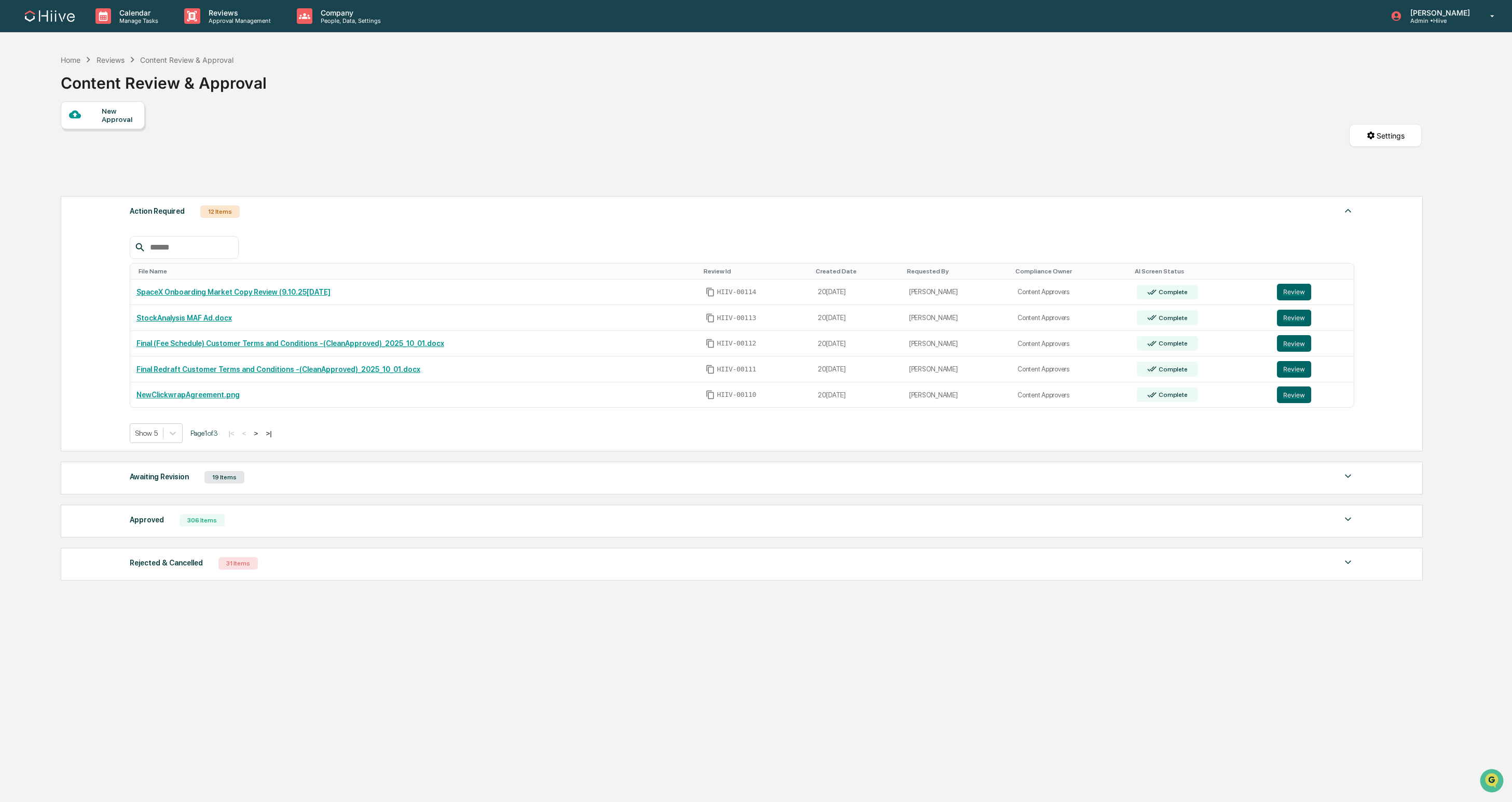
click at [147, 521] on div "Approved" at bounding box center [147, 519] width 34 height 13
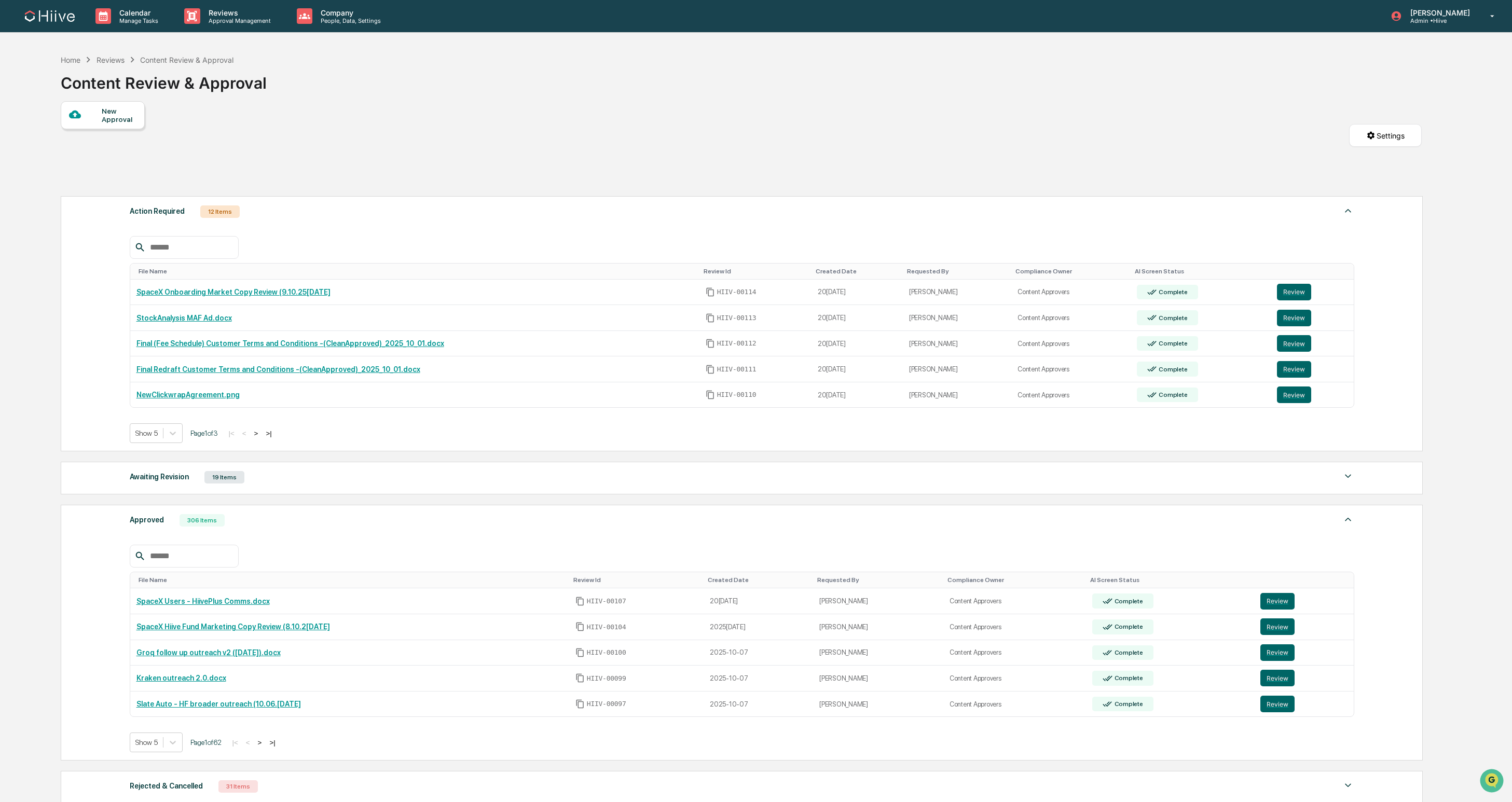
click at [193, 557] on input "text" at bounding box center [190, 556] width 88 height 13
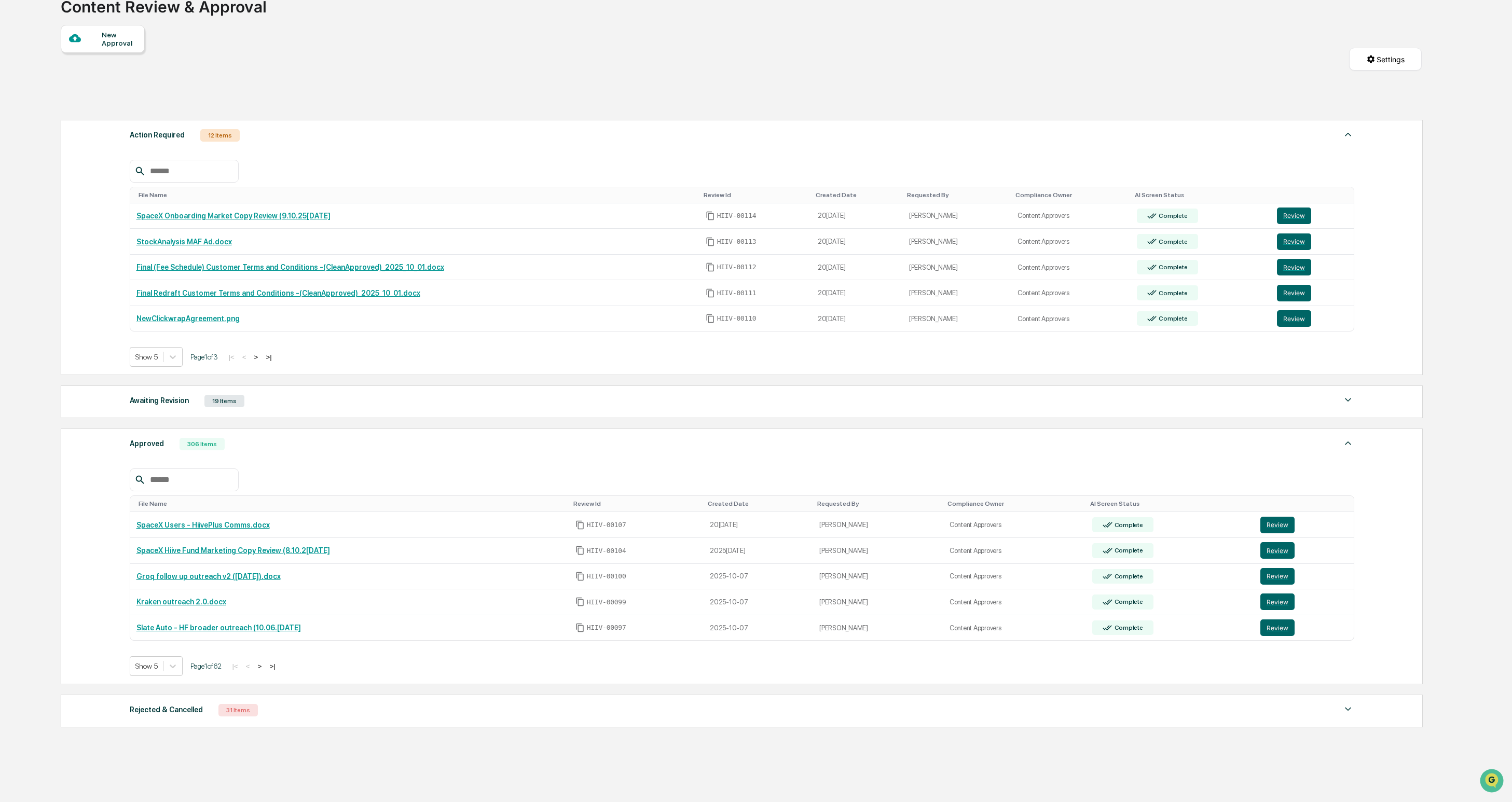
scroll to position [78, 0]
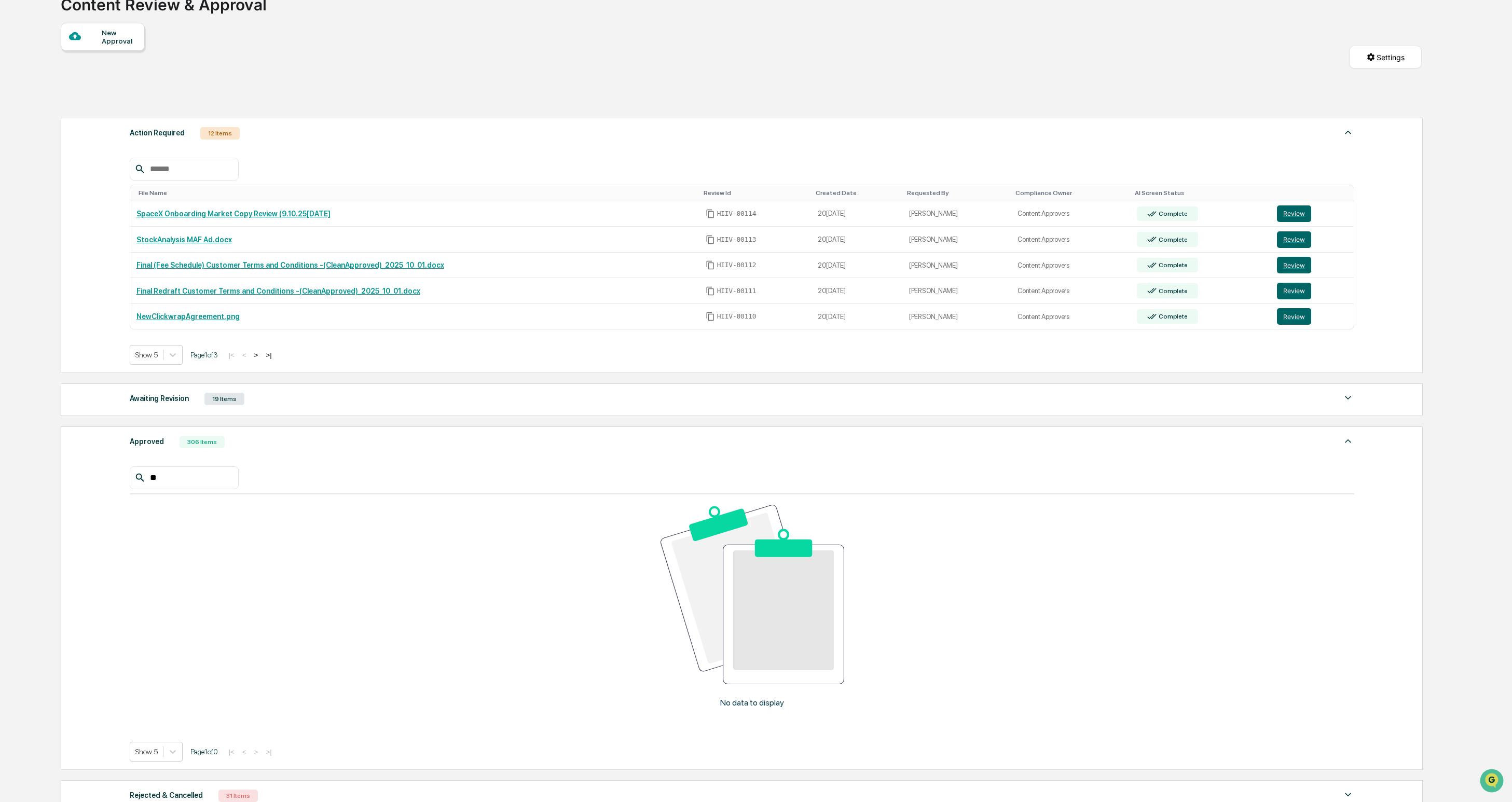
type input "*"
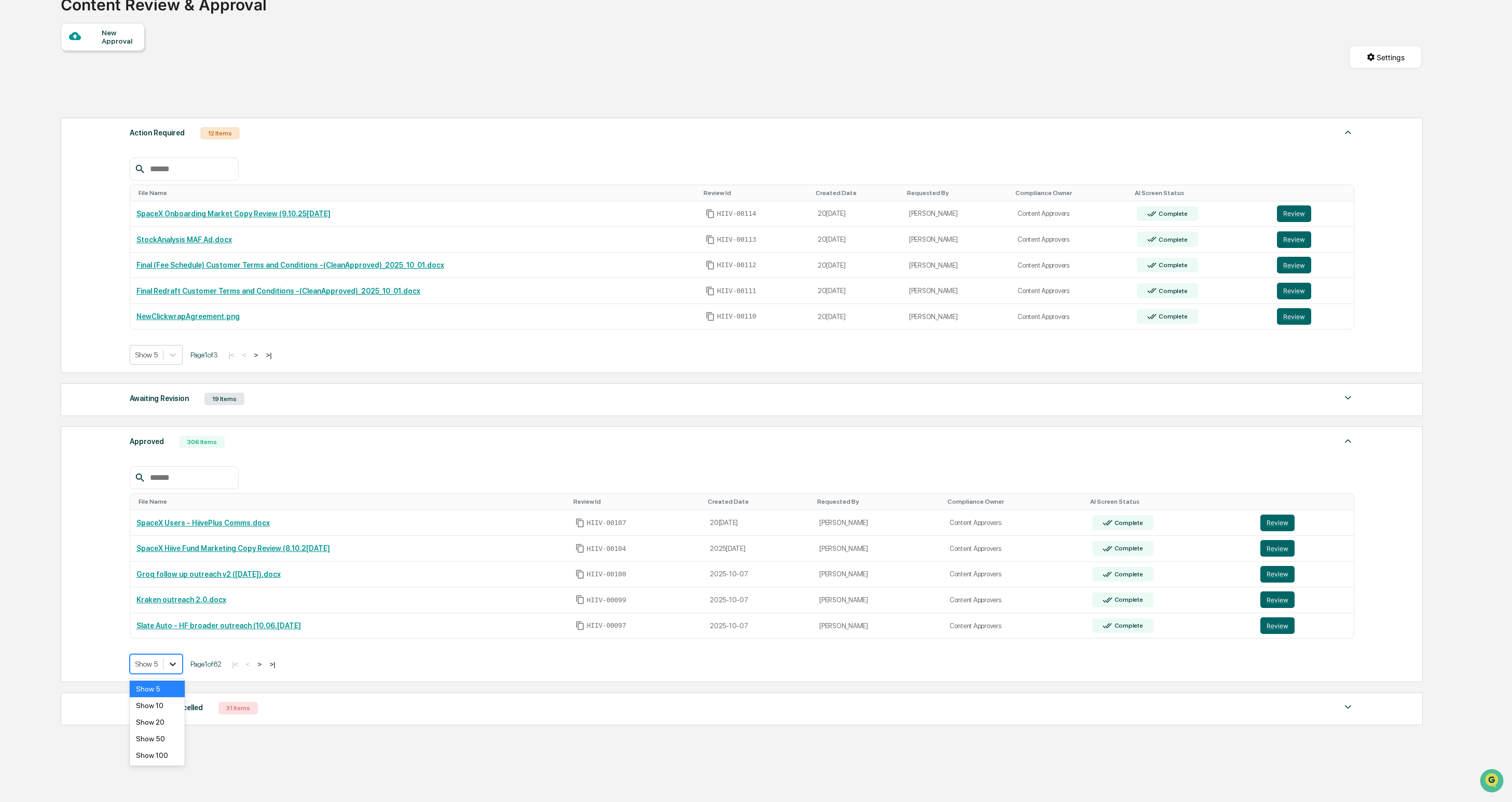
click at [180, 631] on div at bounding box center [173, 664] width 19 height 19
drag, startPoint x: 170, startPoint y: 747, endPoint x: 169, endPoint y: 751, distance: 4.1
click at [169, 631] on div "Show 5 Show 10 Show 20 Show 50 Show 100" at bounding box center [158, 721] width 55 height 87
click at [169, 631] on div "Show 100" at bounding box center [158, 754] width 55 height 16
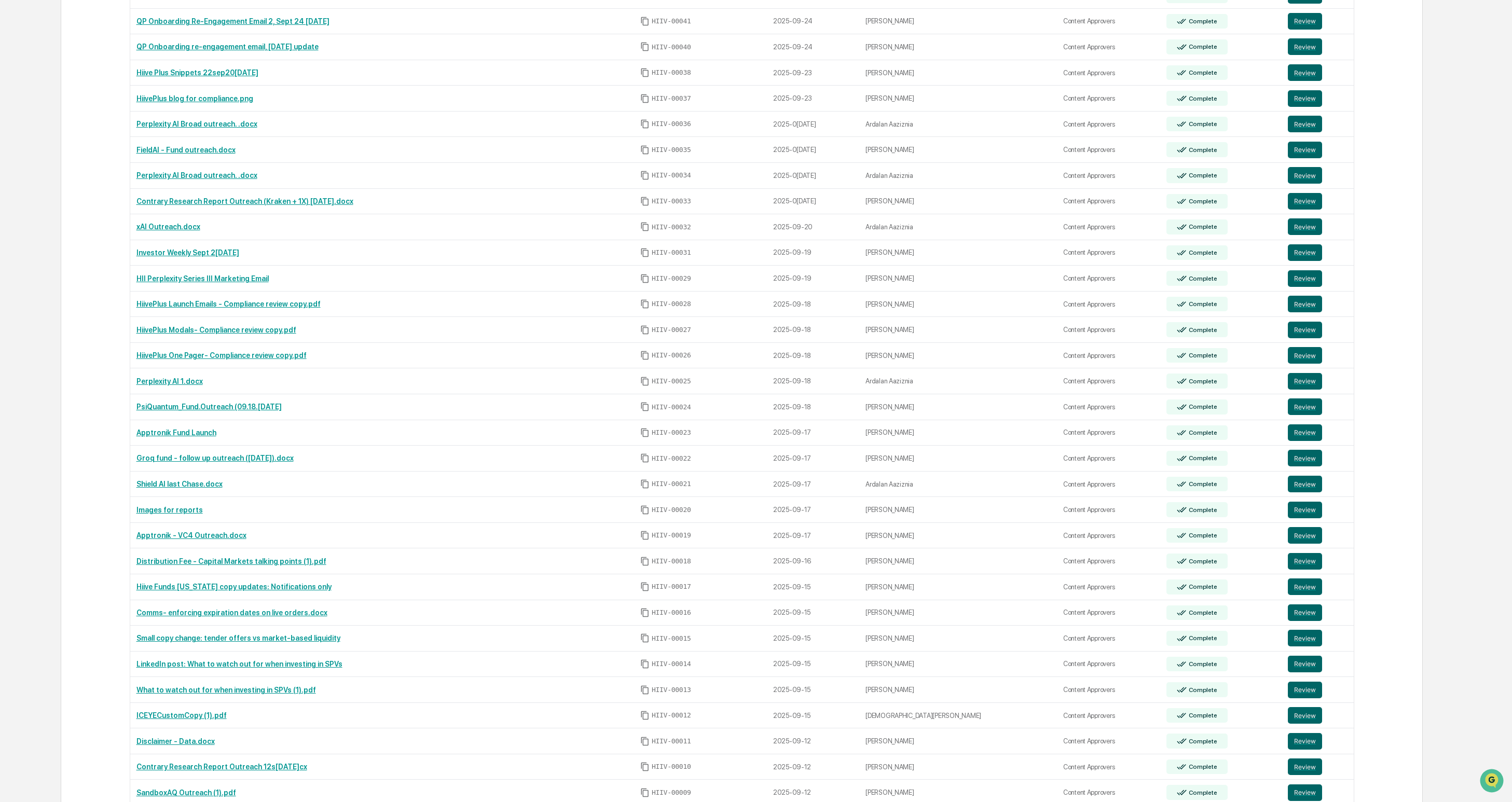
scroll to position [2515, 0]
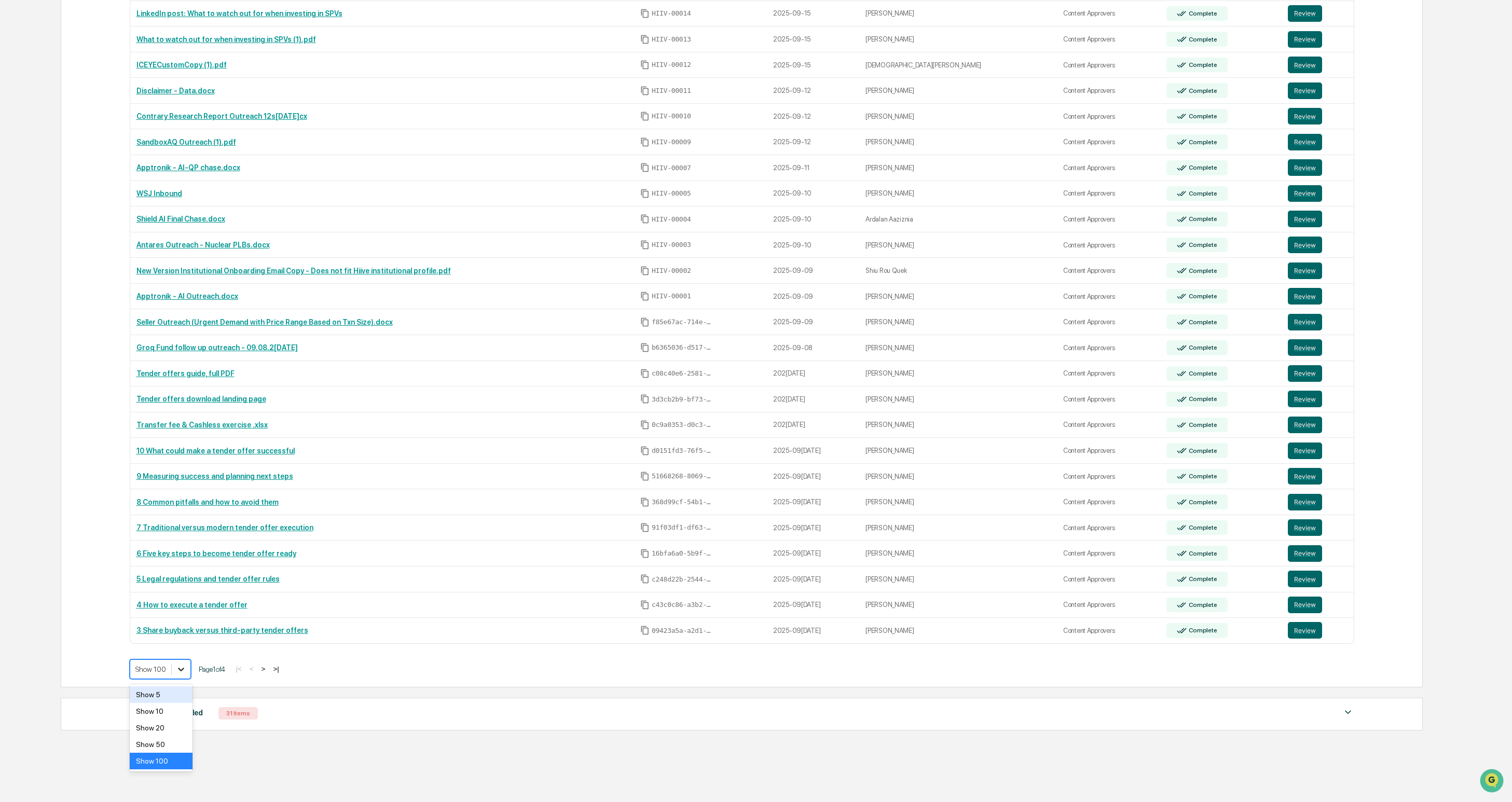
click at [176, 631] on div at bounding box center [181, 669] width 19 height 19
click at [172, 631] on div "Show 100" at bounding box center [161, 760] width 63 height 16
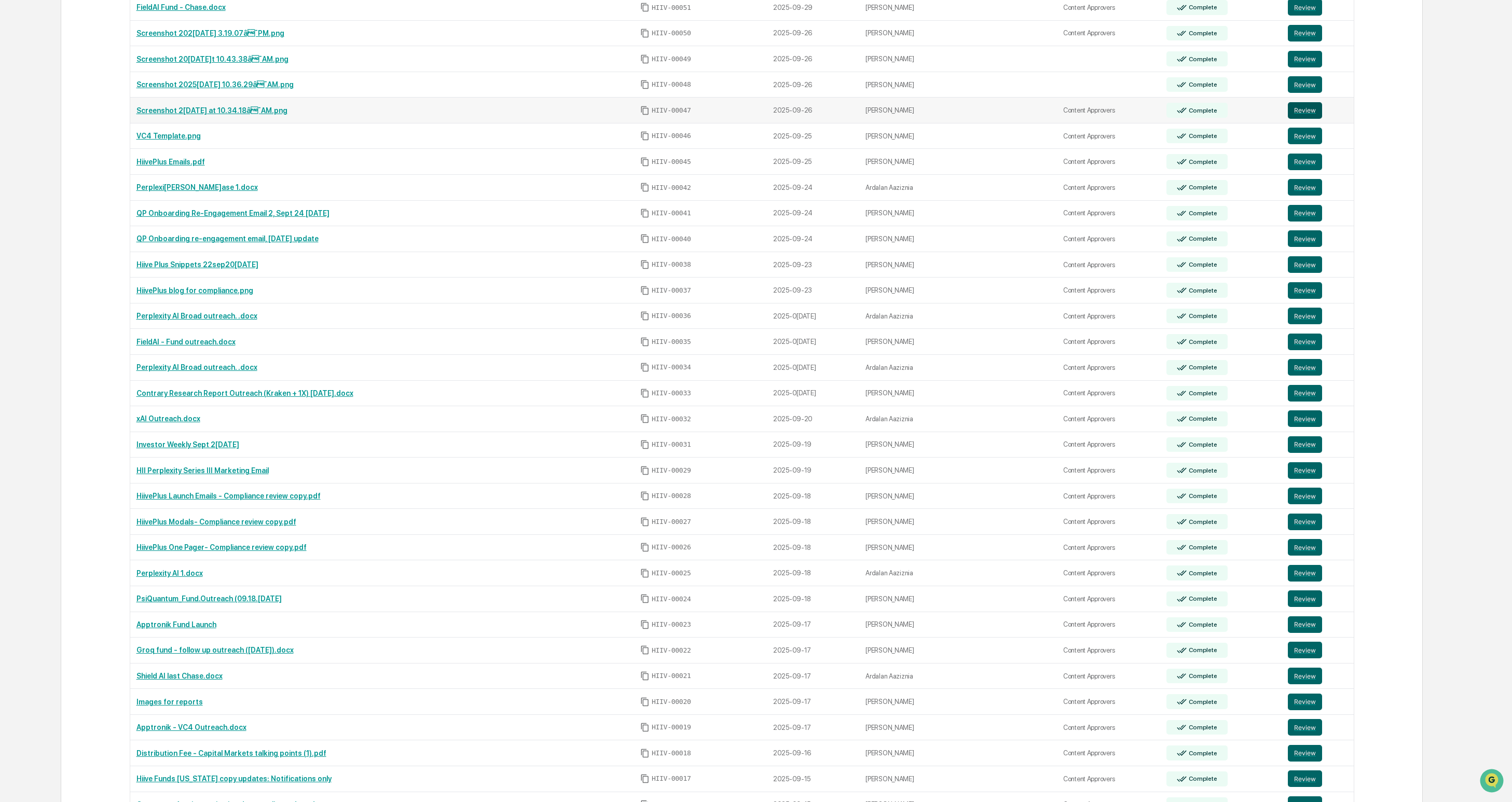
scroll to position [2585, 0]
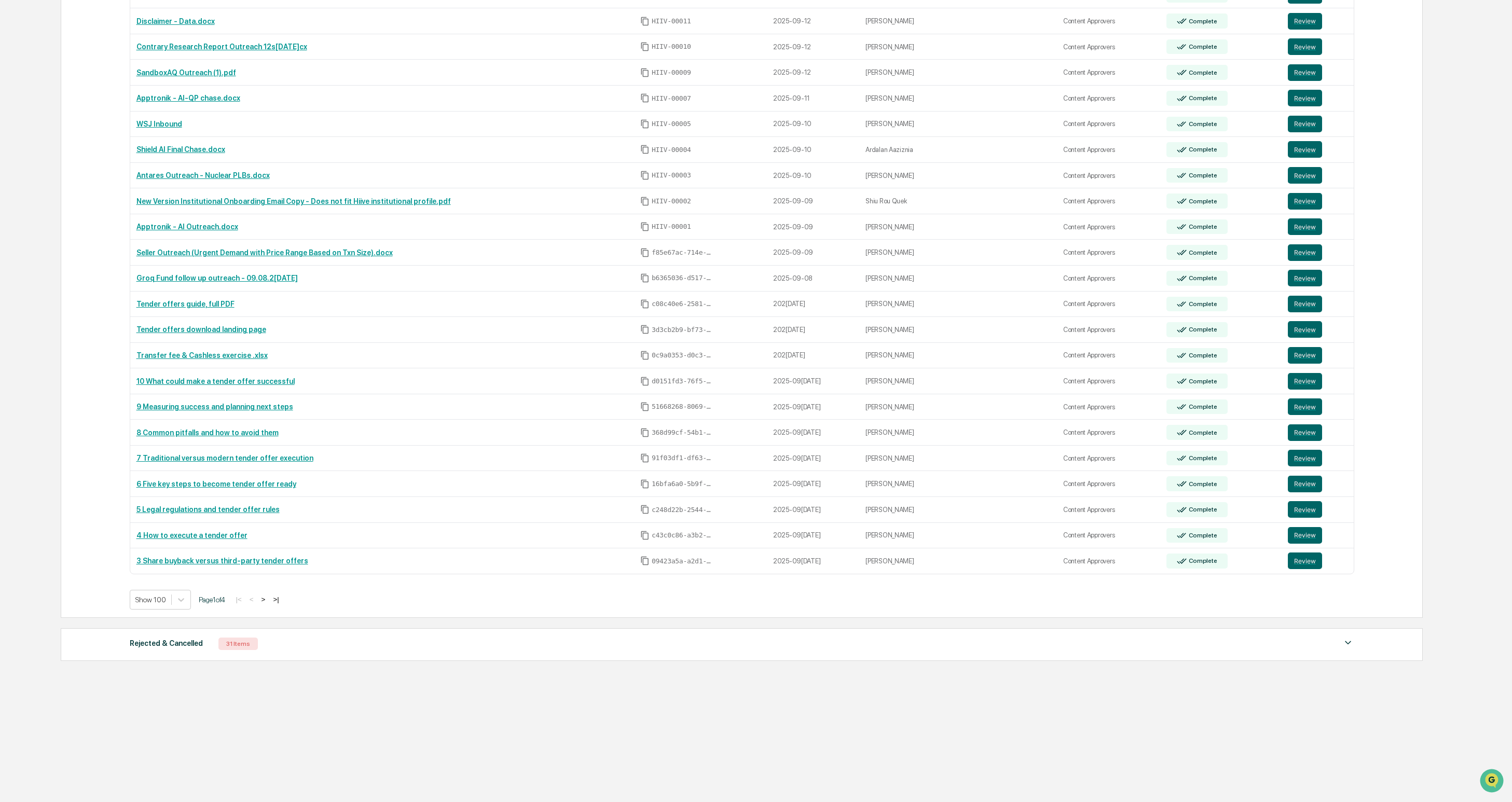
click at [1027, 112] on td "Review" at bounding box center [1316, 124] width 72 height 26
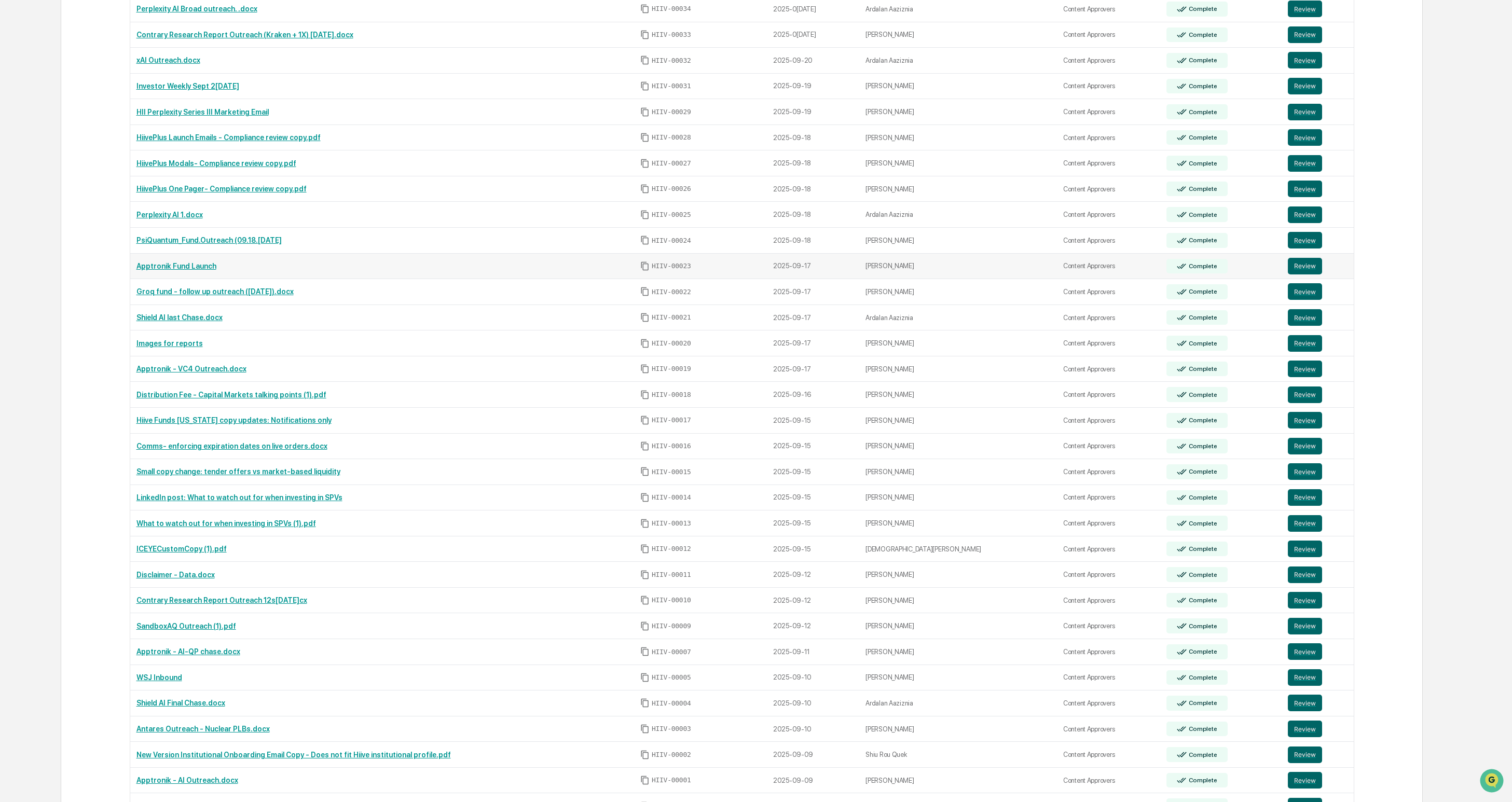
scroll to position [1667, 0]
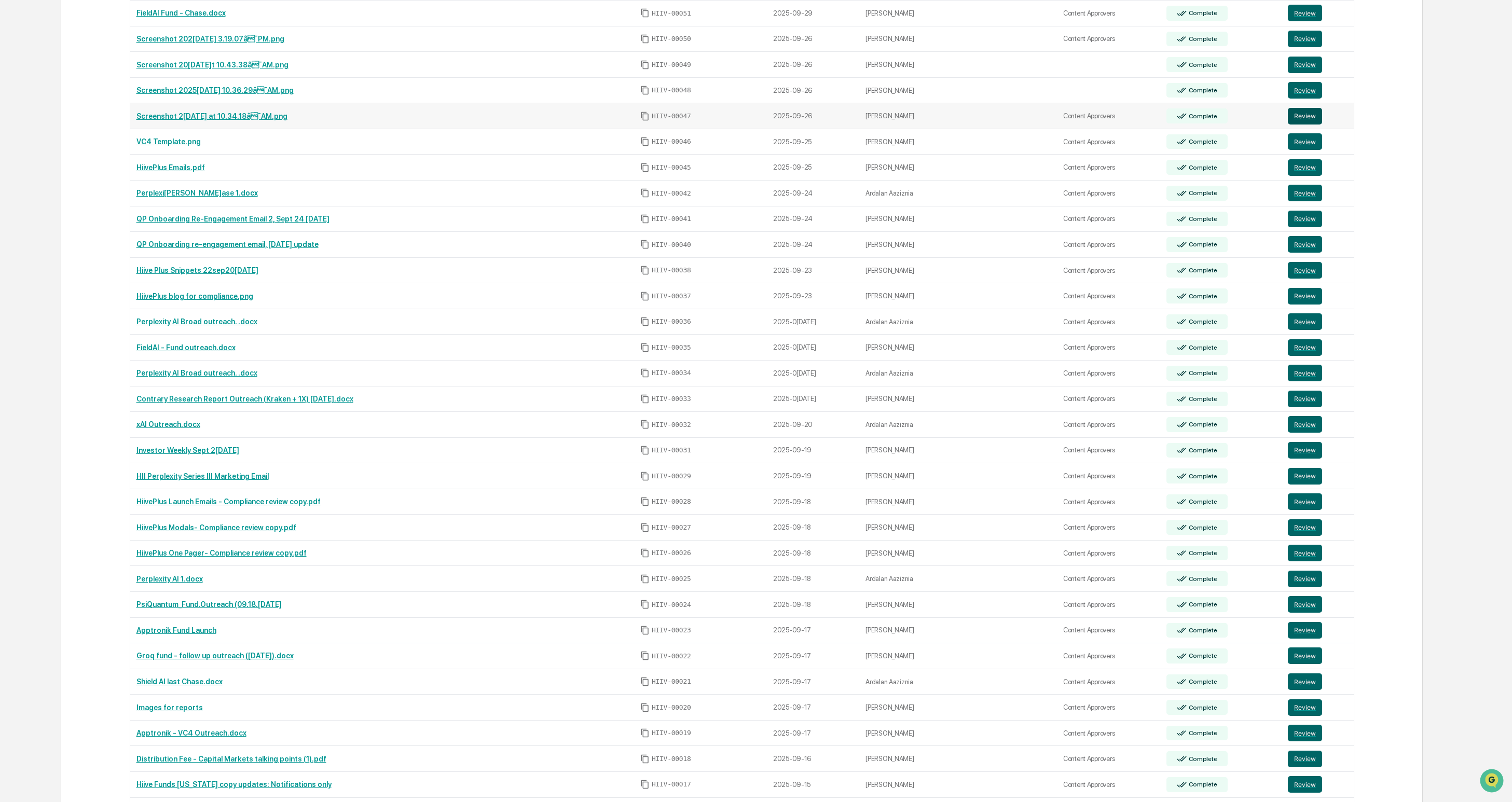
click at [1027, 116] on button "Review" at bounding box center [1305, 116] width 34 height 16
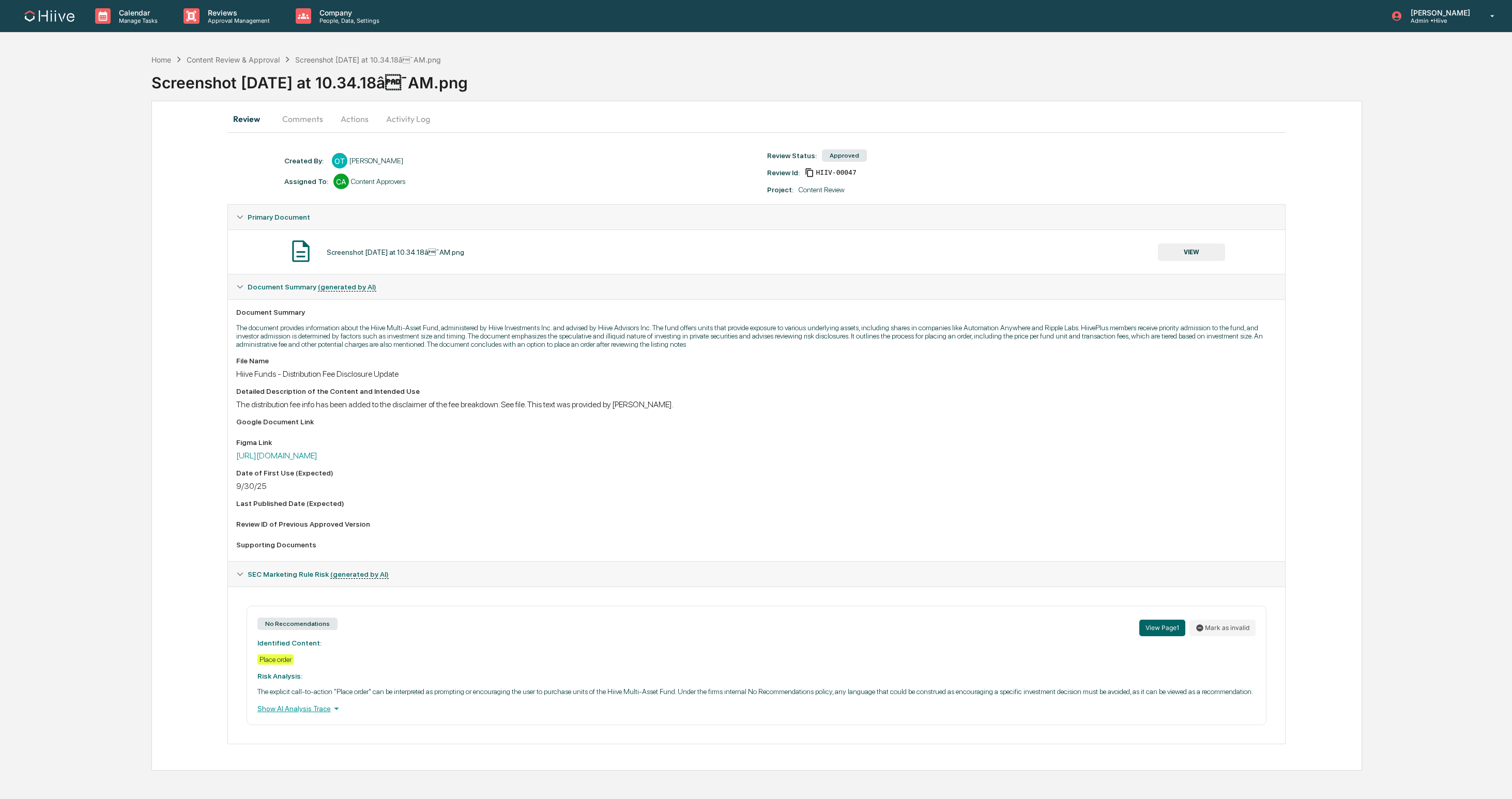
click at [357, 117] on button "Actions" at bounding box center [354, 119] width 47 height 25
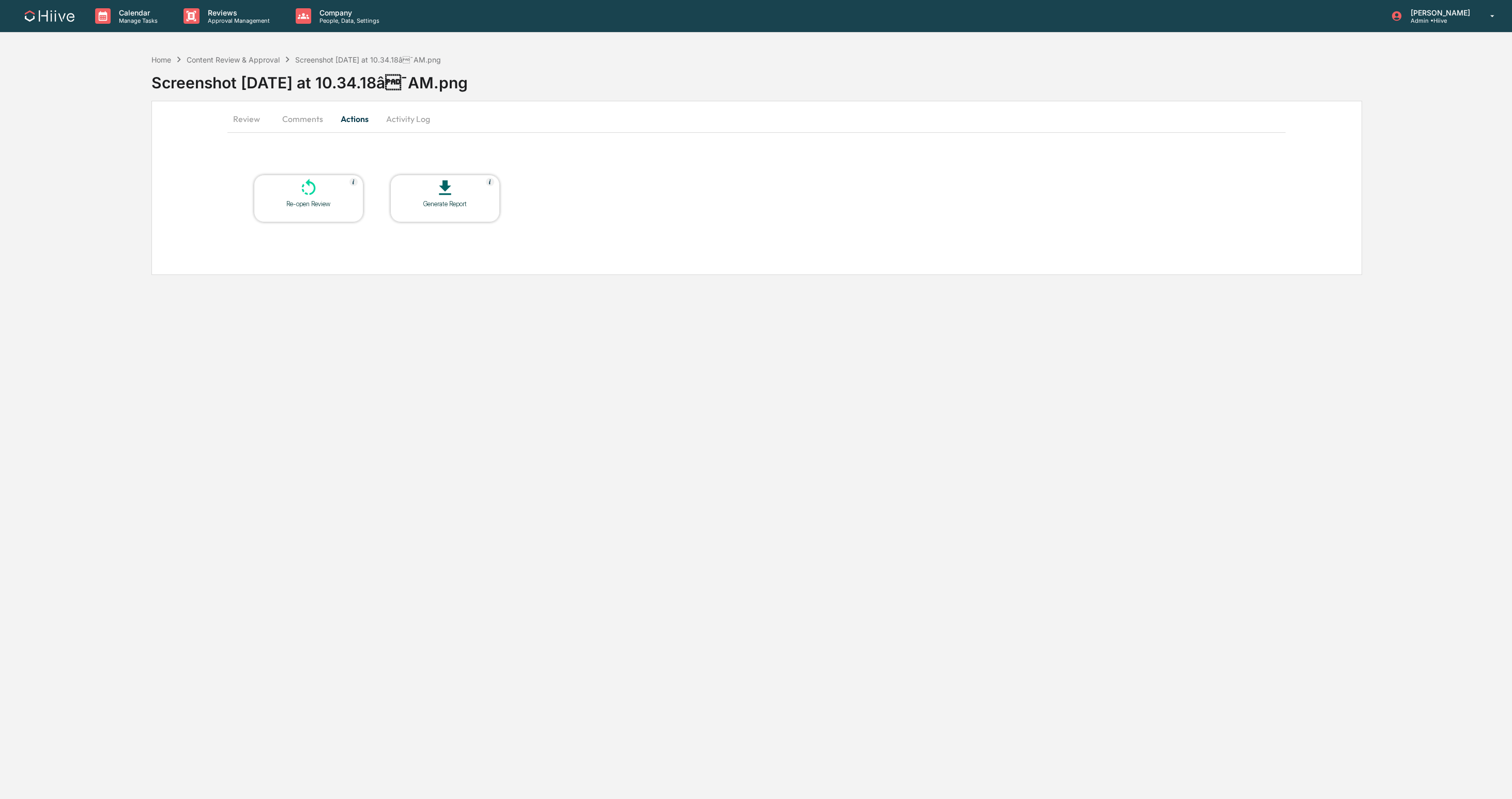
click at [304, 119] on button "Comments" at bounding box center [303, 119] width 57 height 25
